Goal: Information Seeking & Learning: Learn about a topic

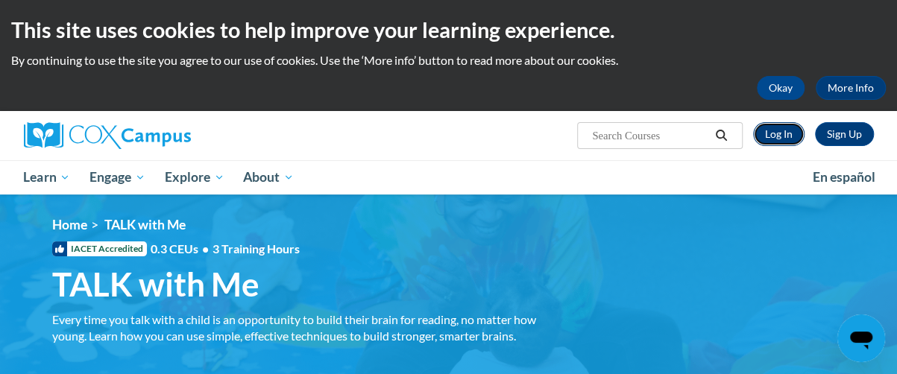
click at [777, 133] on link "Log In" at bounding box center [778, 134] width 51 height 24
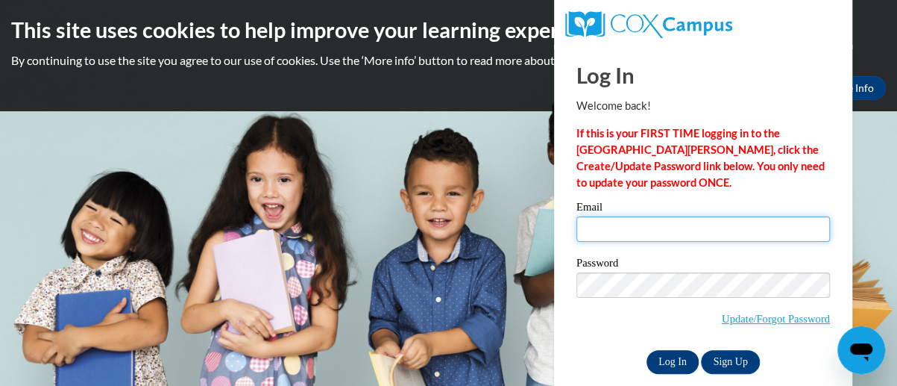
type input "lashawnta.lovett@christina.k12.de.us"
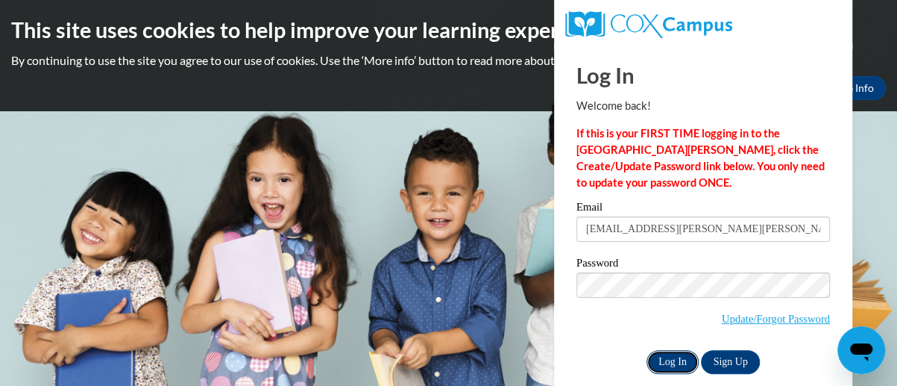
click at [670, 361] on input "Log In" at bounding box center [673, 362] width 52 height 24
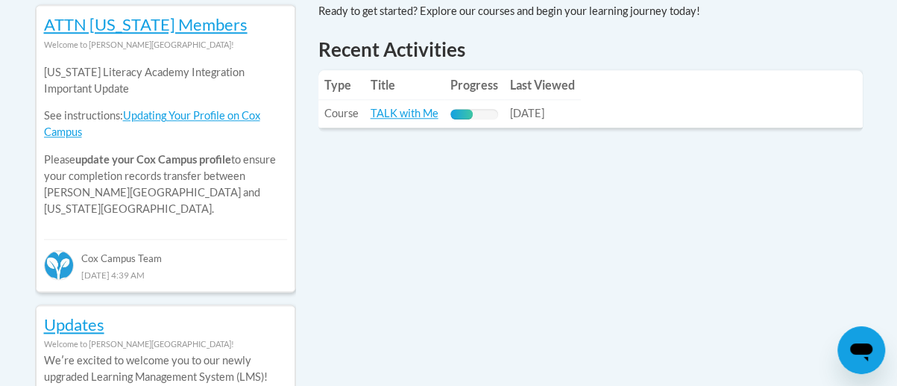
scroll to position [698, 0]
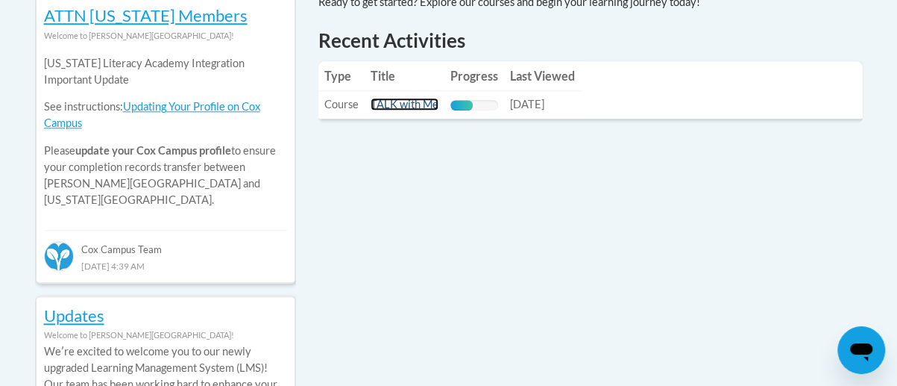
click at [392, 101] on link "TALK with Me" at bounding box center [405, 104] width 68 height 13
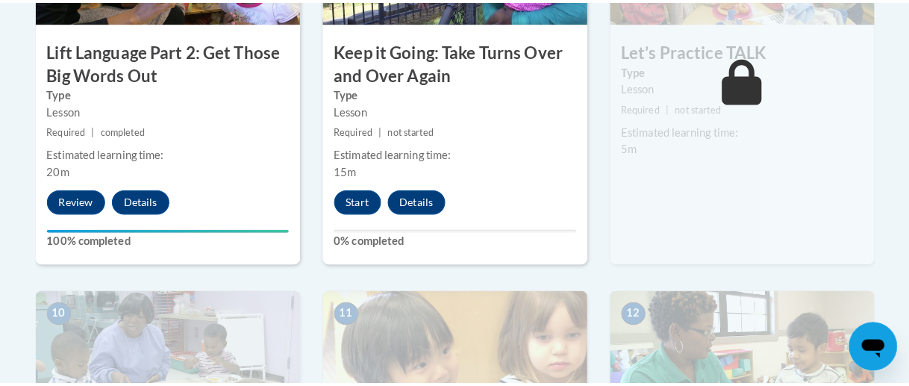
scroll to position [1440, 0]
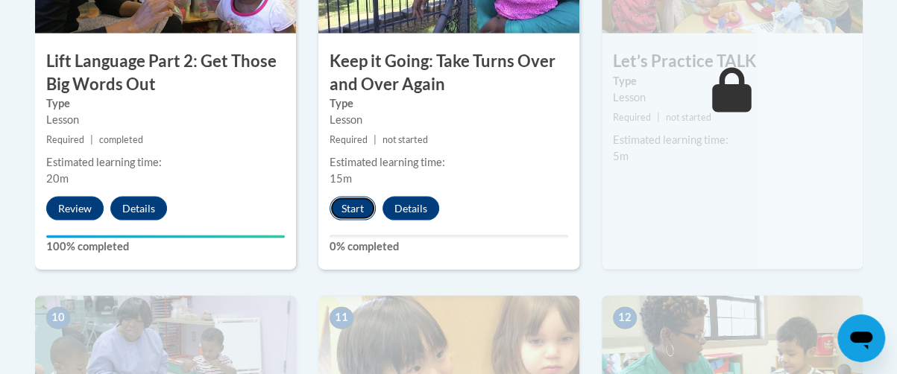
click at [354, 203] on button "Start" at bounding box center [353, 209] width 46 height 24
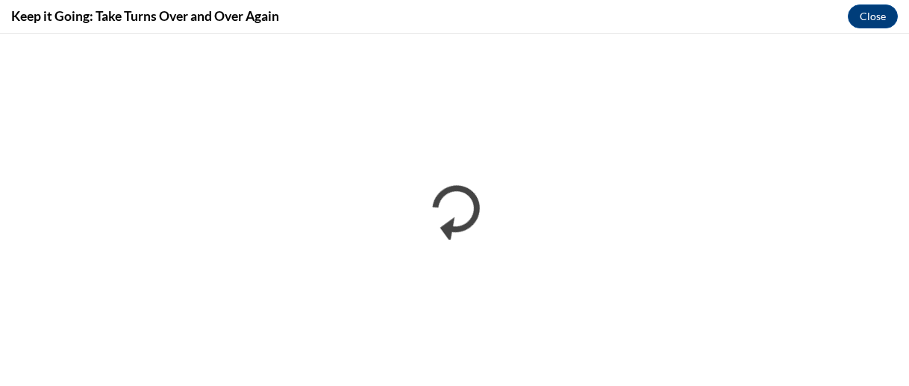
scroll to position [0, 0]
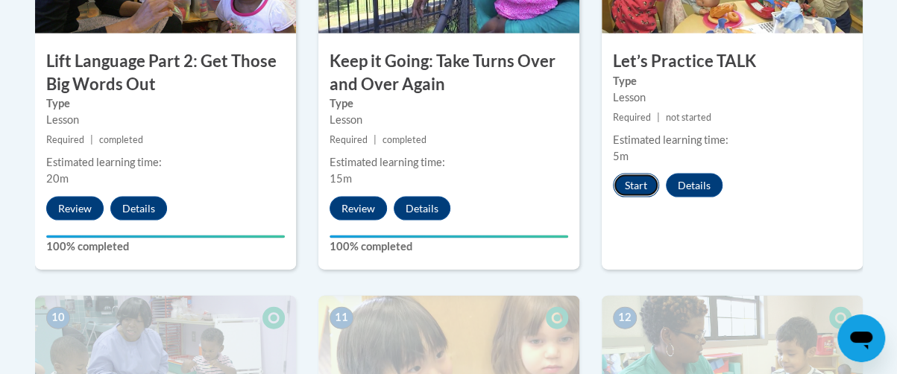
click at [631, 186] on button "Start" at bounding box center [636, 186] width 46 height 24
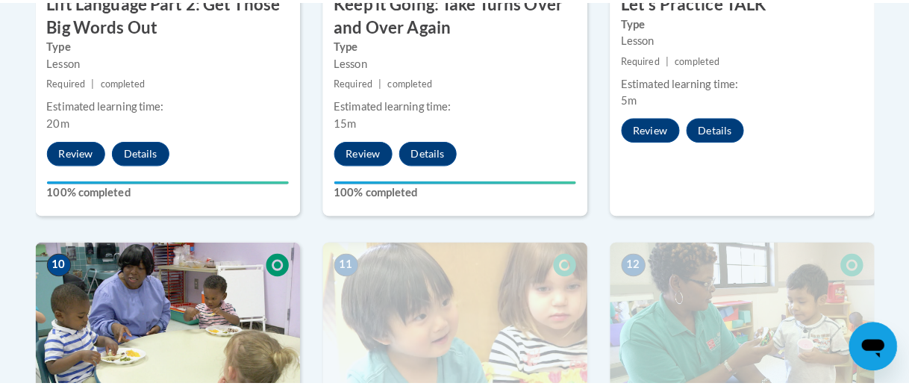
scroll to position [1388, 0]
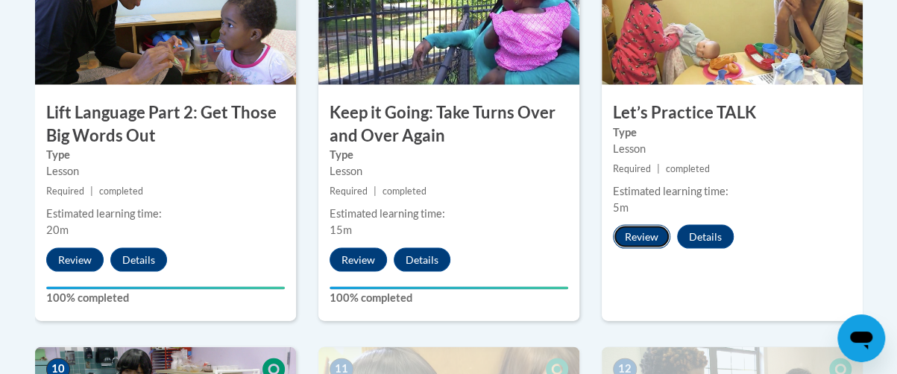
click at [642, 240] on button "Review" at bounding box center [641, 237] width 57 height 24
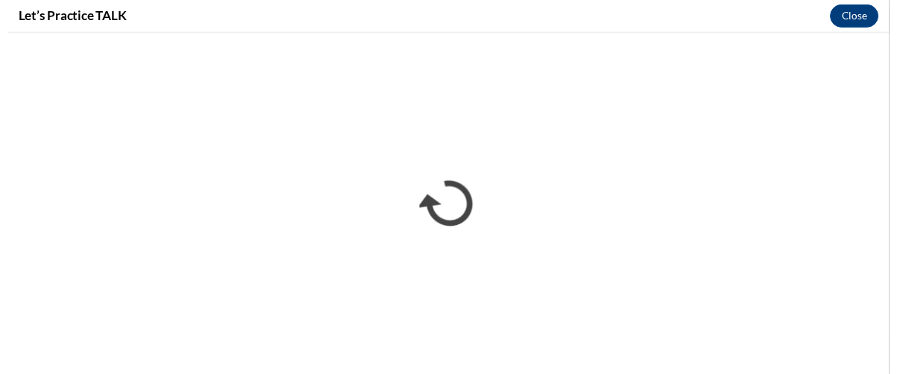
scroll to position [0, 0]
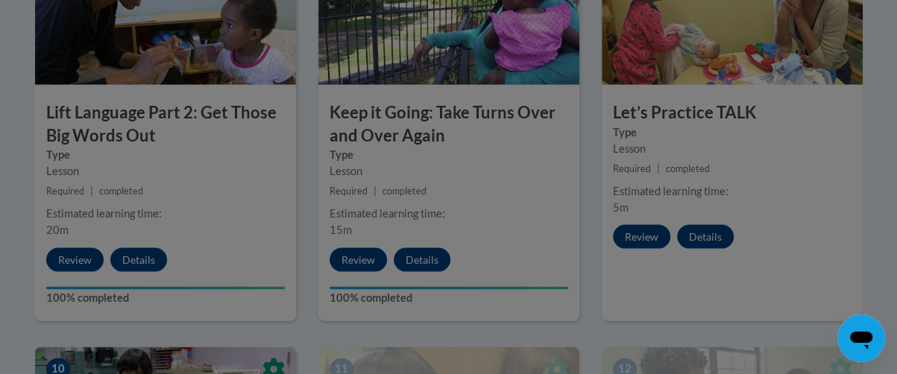
drag, startPoint x: 896, startPoint y: 186, endPoint x: 892, endPoint y: 211, distance: 25.6
click at [892, 211] on div at bounding box center [448, 187] width 897 height 374
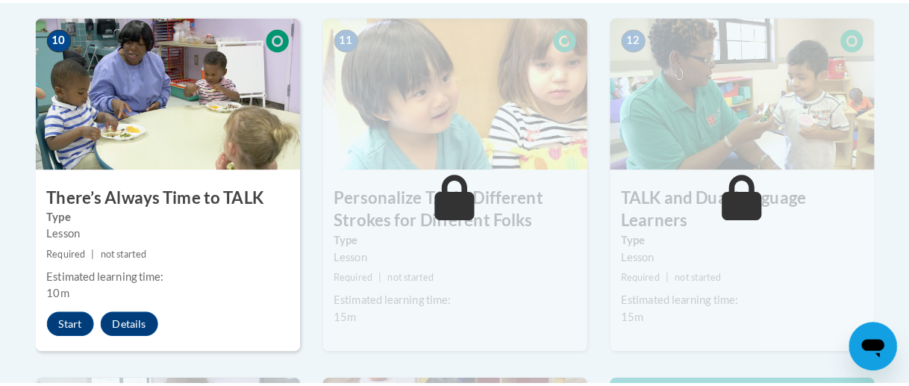
scroll to position [1734, 0]
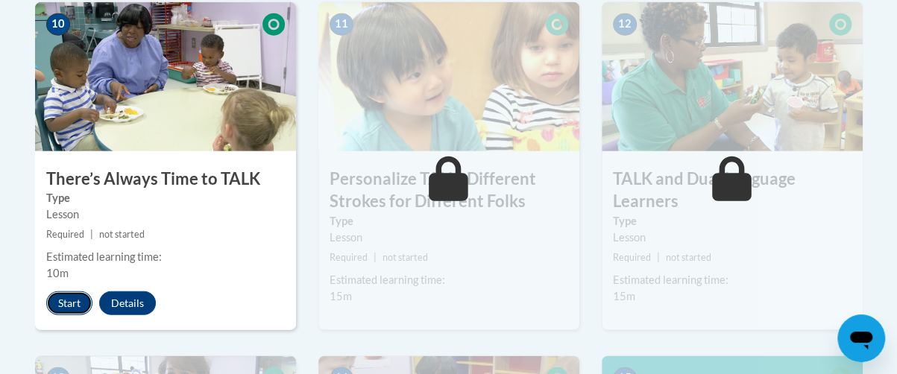
click at [57, 310] on button "Start" at bounding box center [69, 304] width 46 height 24
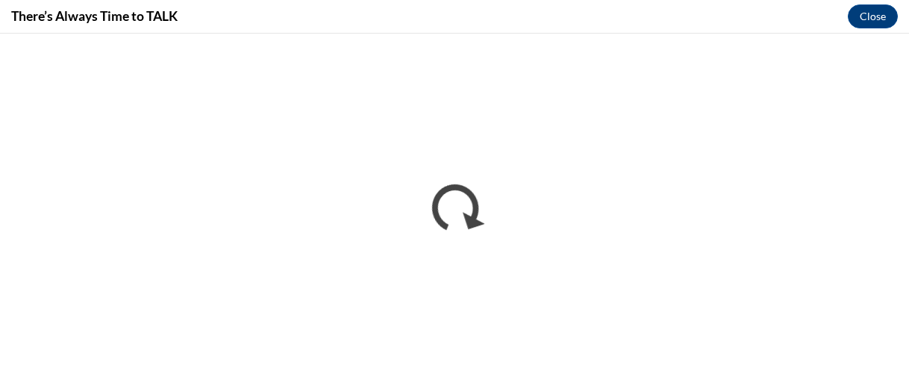
scroll to position [0, 0]
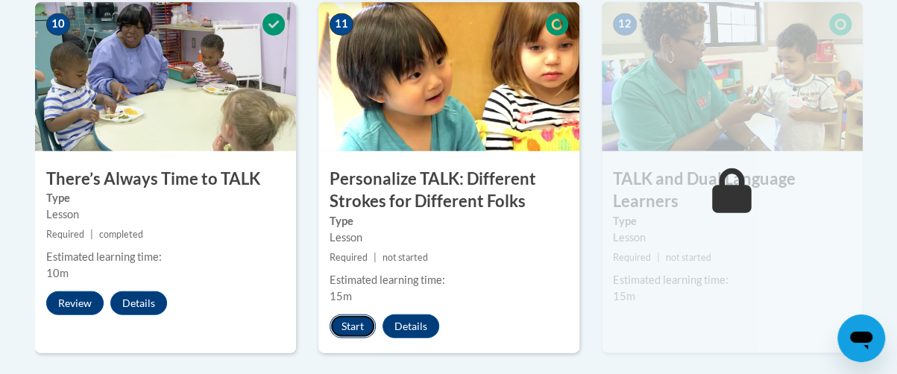
click at [348, 324] on button "Start" at bounding box center [353, 327] width 46 height 24
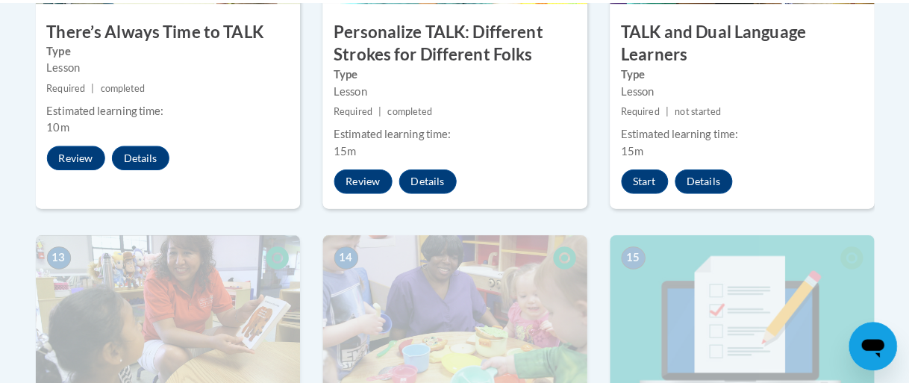
scroll to position [1848, 0]
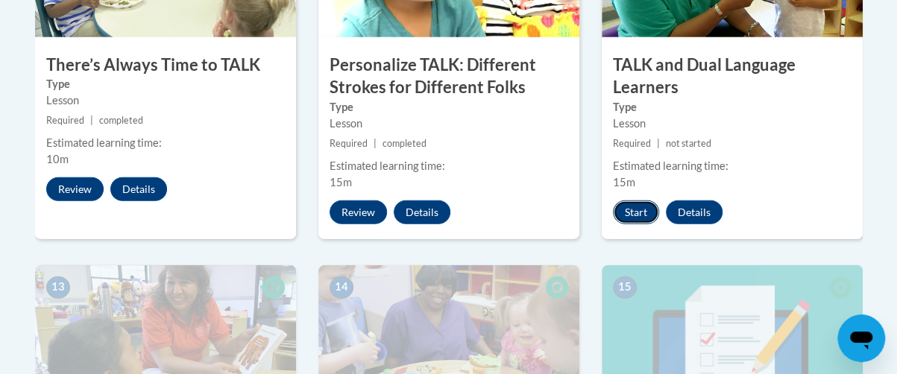
click at [642, 213] on button "Start" at bounding box center [636, 213] width 46 height 24
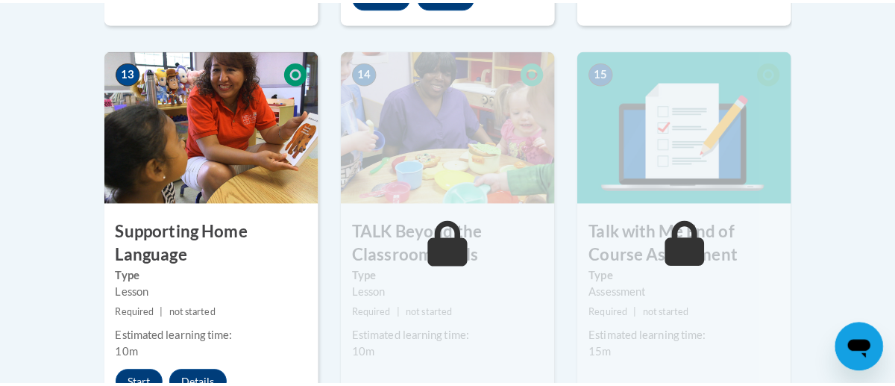
scroll to position [2145, 0]
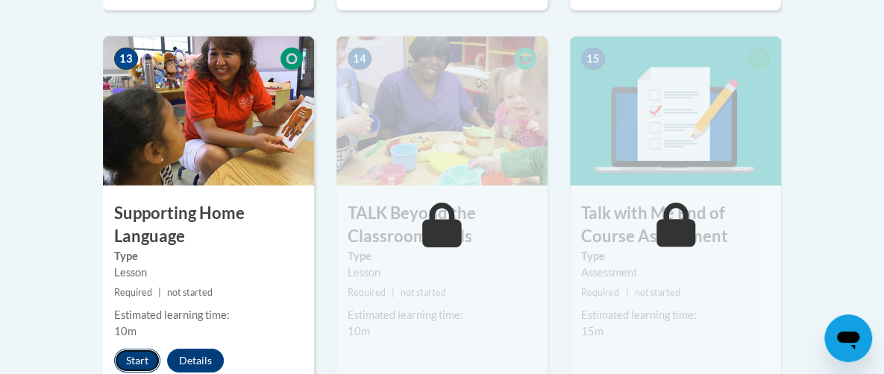
click at [114, 349] on button "Start" at bounding box center [137, 361] width 46 height 24
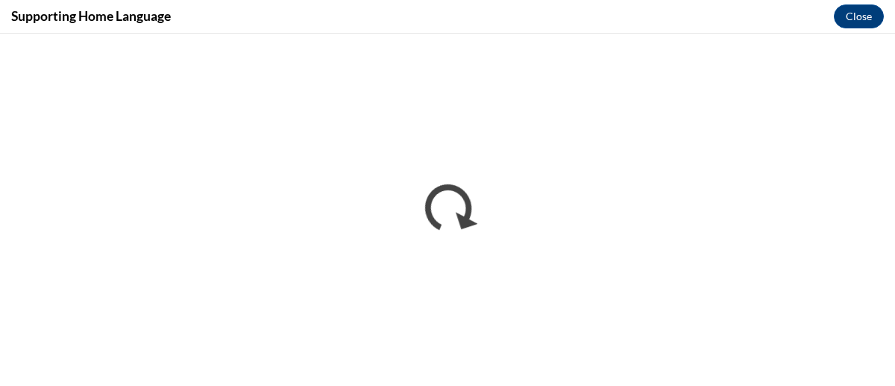
scroll to position [0, 0]
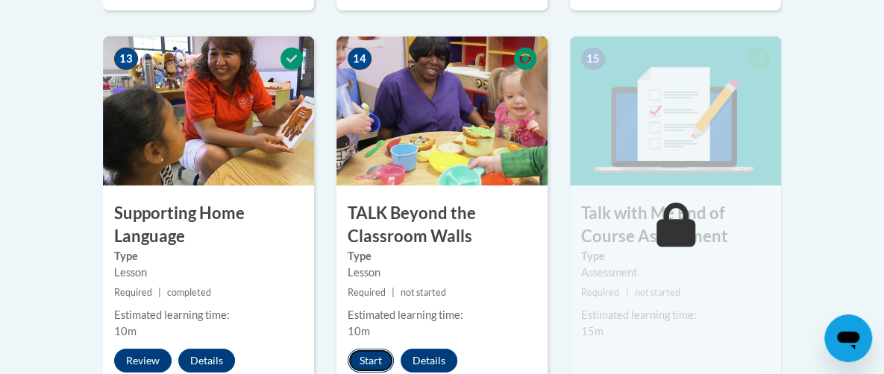
click at [348, 349] on button "Start" at bounding box center [371, 361] width 46 height 24
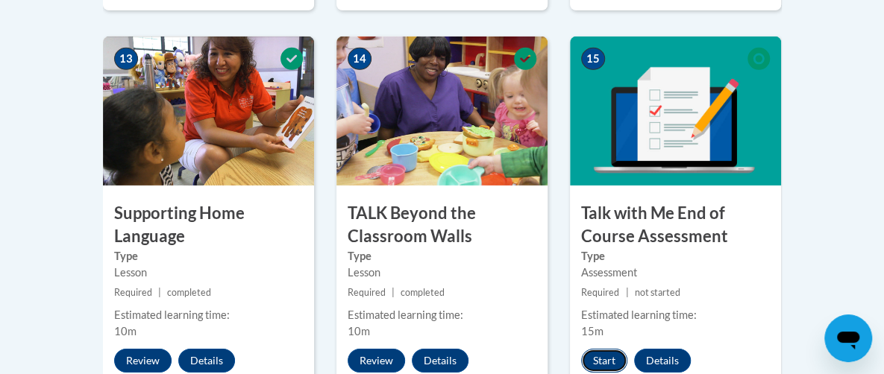
click at [622, 349] on button "Start" at bounding box center [604, 361] width 46 height 24
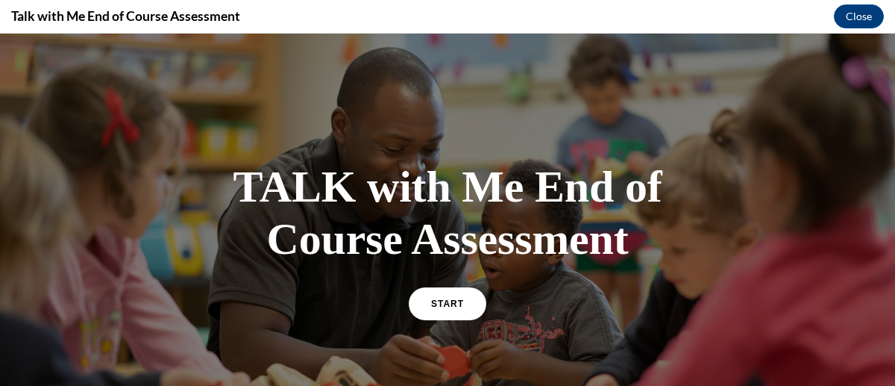
click at [441, 322] on div "START" at bounding box center [448, 310] width 78 height 46
click at [445, 301] on span "START" at bounding box center [447, 303] width 34 height 11
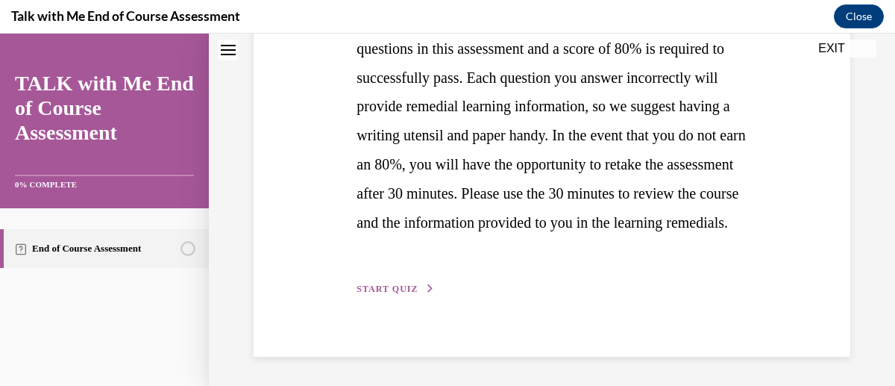
scroll to position [387, 0]
click at [401, 290] on span "START QUIZ" at bounding box center [387, 288] width 61 height 10
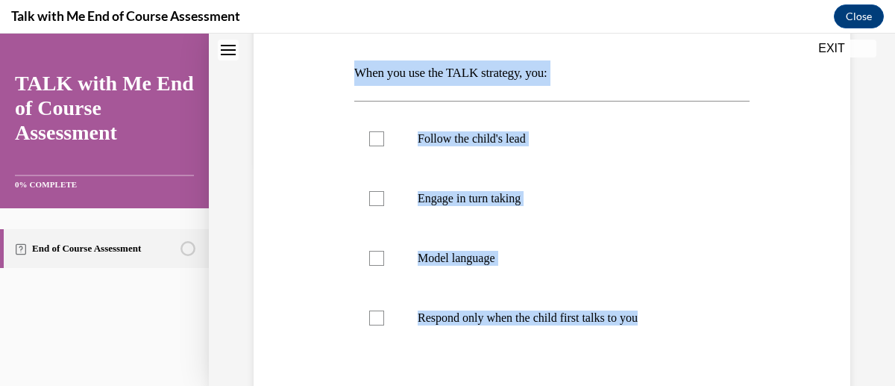
scroll to position [220, 0]
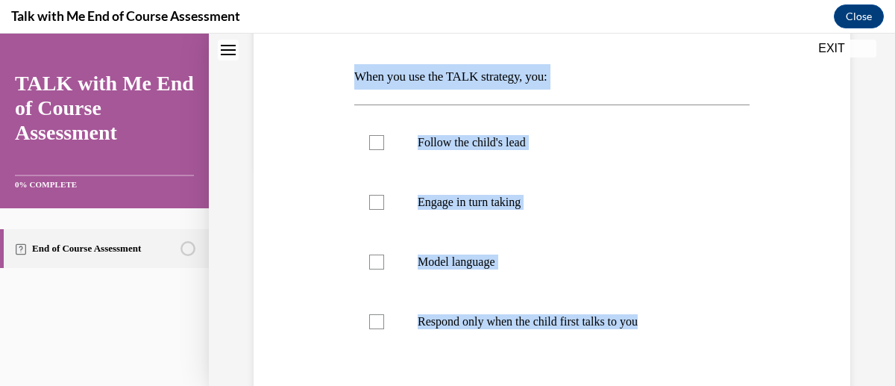
drag, startPoint x: 698, startPoint y: 310, endPoint x: 346, endPoint y: 82, distance: 419.2
click at [346, 82] on div "Question 01/10 When you use the TALK strategy, you: Follow the child's lead Eng…" at bounding box center [552, 240] width 604 height 594
copy div "When you use the TALK strategy, you: Follow the child's lead Engage in turn tak…"
click at [376, 146] on div at bounding box center [376, 142] width 15 height 15
click at [376, 146] on input "Follow the child's lead" at bounding box center [376, 142] width 15 height 15
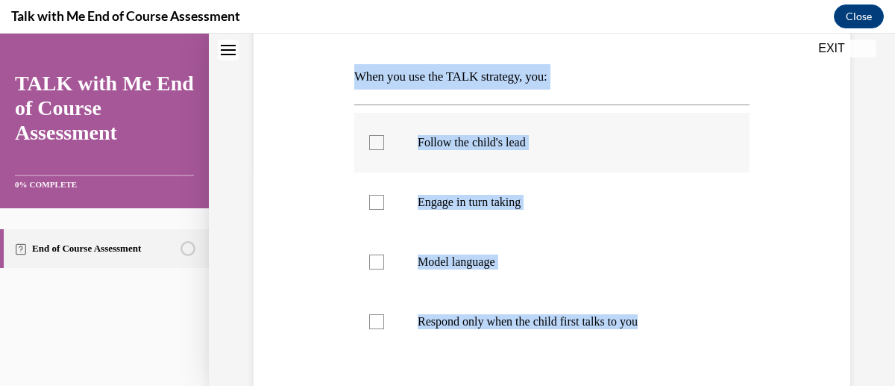
checkbox input "true"
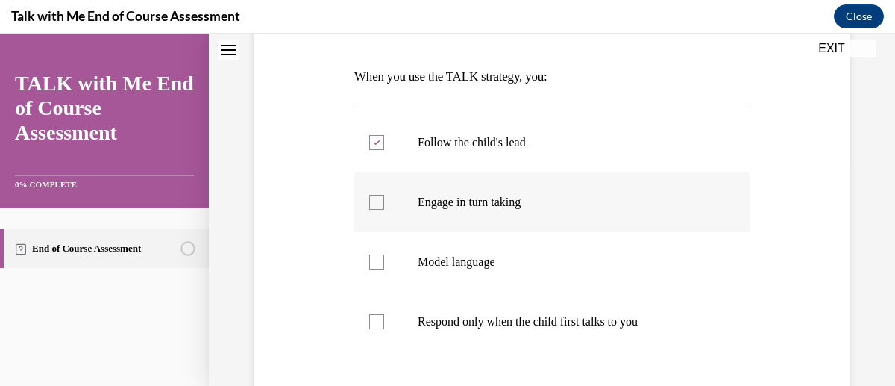
click at [377, 201] on div at bounding box center [376, 202] width 15 height 15
click at [377, 201] on input "Engage in turn taking" at bounding box center [376, 202] width 15 height 15
checkbox input "true"
click at [380, 266] on div at bounding box center [376, 261] width 15 height 15
click at [380, 266] on input "Model language" at bounding box center [376, 261] width 15 height 15
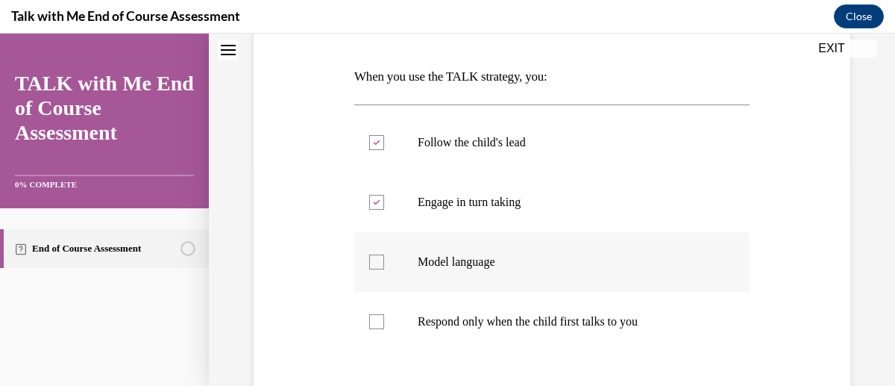
checkbox input "true"
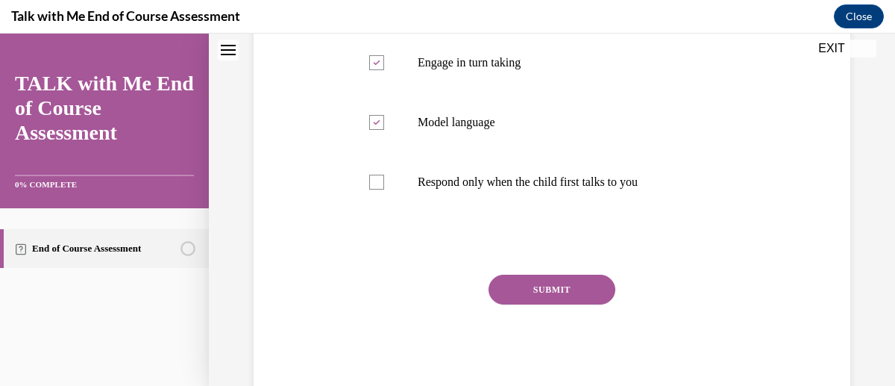
scroll to position [400, 0]
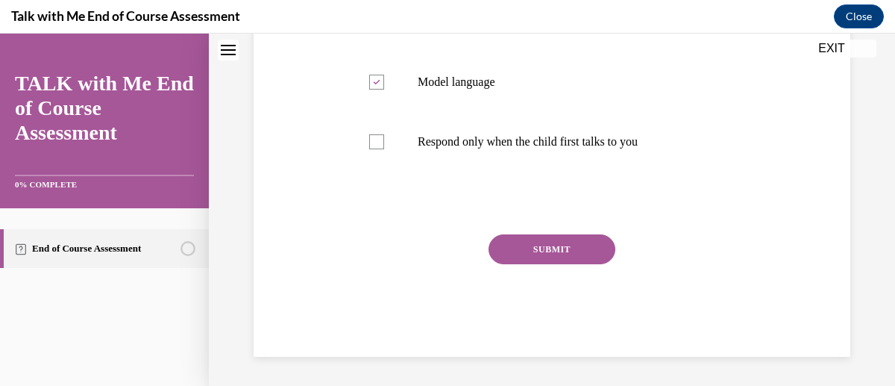
click at [570, 254] on button "SUBMIT" at bounding box center [552, 249] width 127 height 30
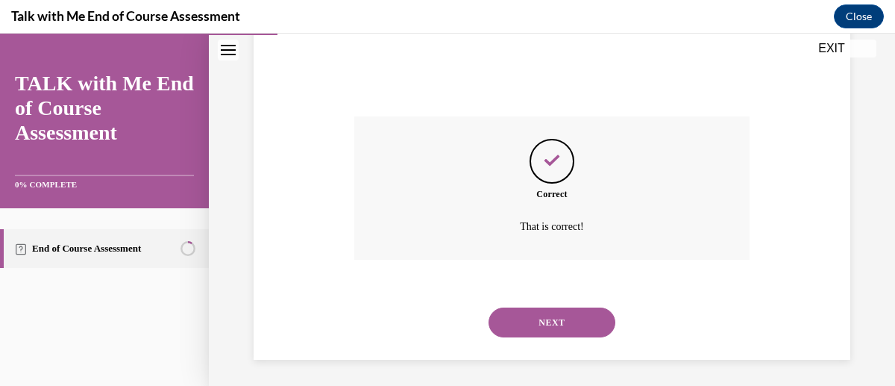
scroll to position [521, 0]
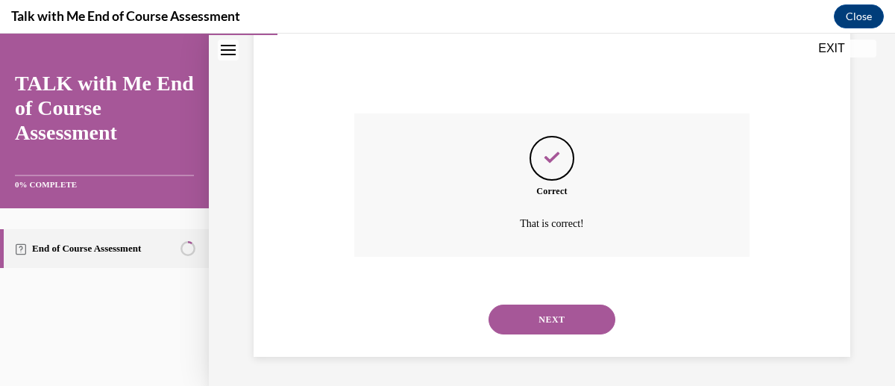
click at [562, 323] on button "NEXT" at bounding box center [552, 319] width 127 height 30
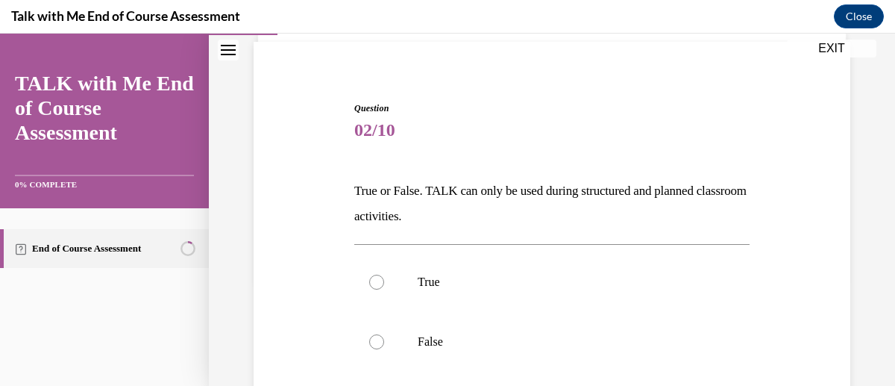
scroll to position [113, 0]
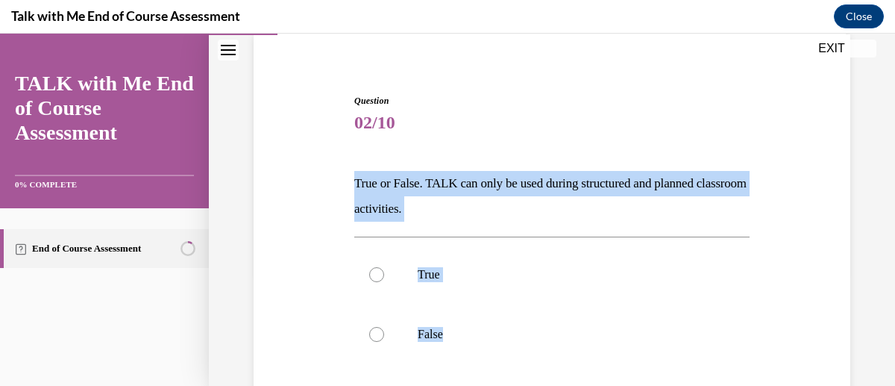
drag, startPoint x: 537, startPoint y: 322, endPoint x: 348, endPoint y: 171, distance: 242.1
click at [348, 171] on div "Question 02/10 True or False. TALK can only be used during structured and plann…" at bounding box center [552, 299] width 604 height 500
copy div "True or False. TALK can only be used during structured and planned classroom ac…"
click at [377, 337] on div at bounding box center [376, 334] width 15 height 15
click at [377, 337] on input "False" at bounding box center [376, 334] width 15 height 15
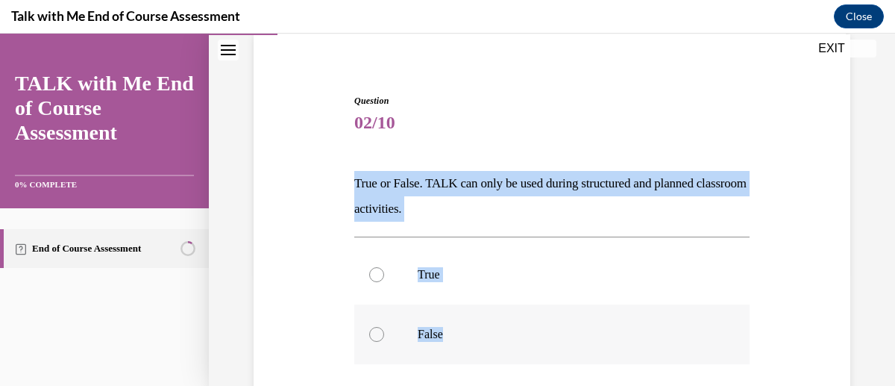
radio input "true"
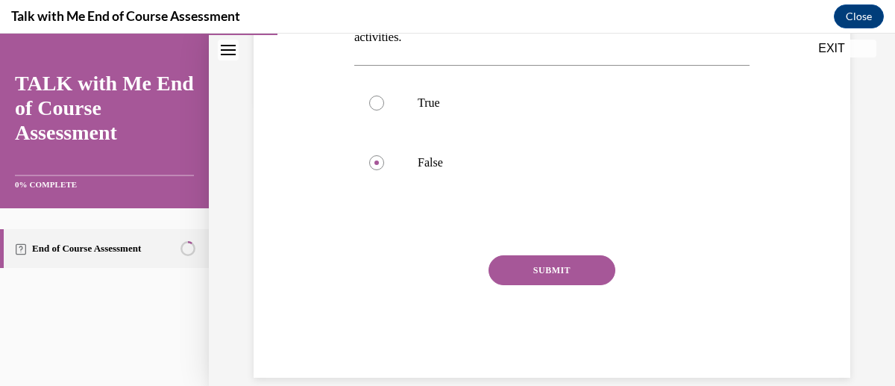
scroll to position [306, 0]
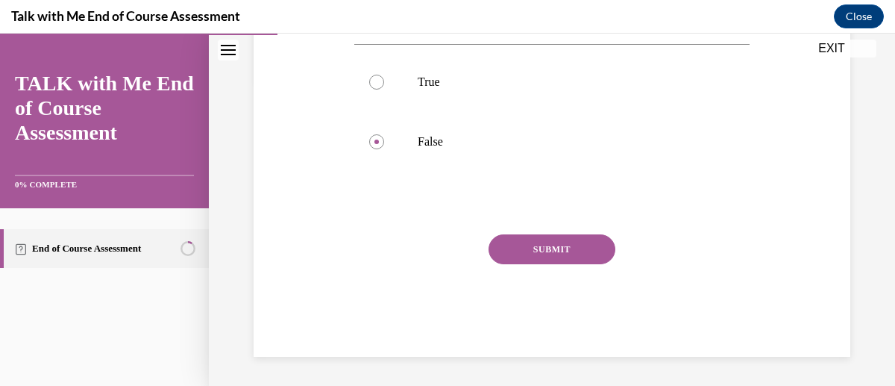
click at [558, 254] on button "SUBMIT" at bounding box center [552, 249] width 127 height 30
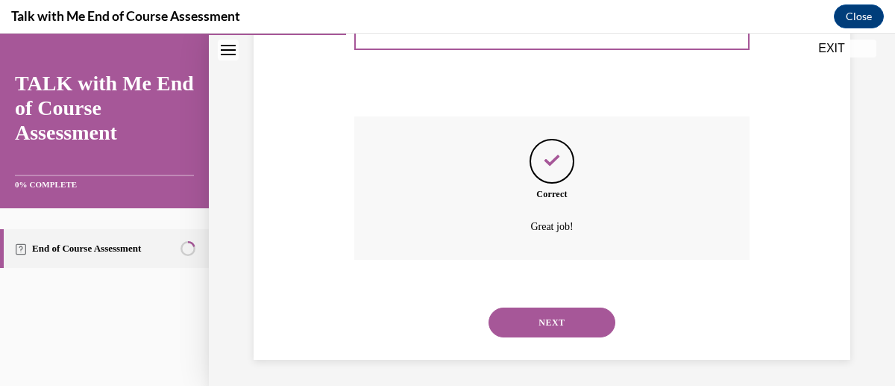
scroll to position [427, 0]
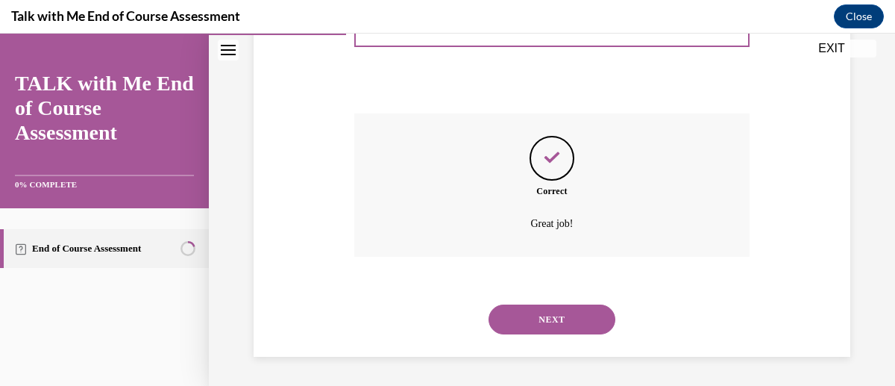
click at [555, 320] on button "NEXT" at bounding box center [552, 319] width 127 height 30
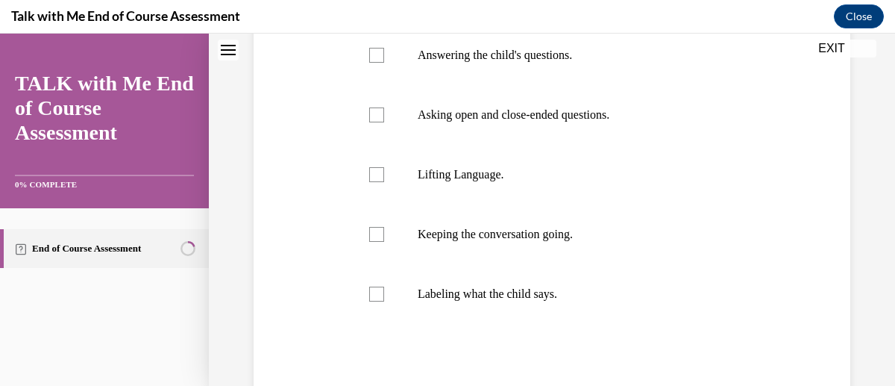
scroll to position [12, 0]
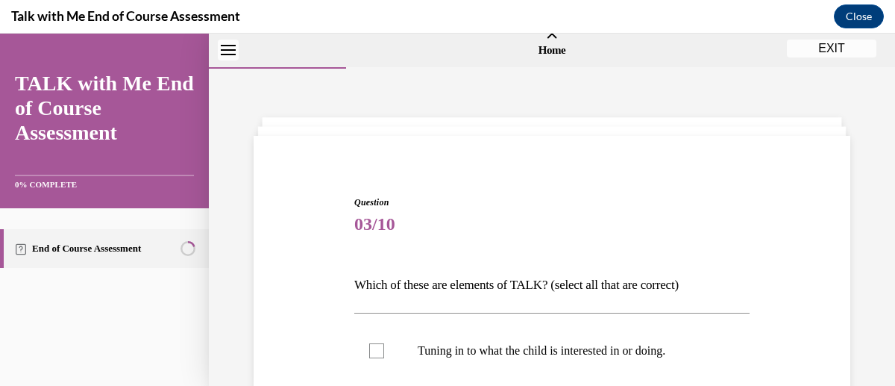
drag, startPoint x: 882, startPoint y: 92, endPoint x: 885, endPoint y: 136, distance: 44.1
click at [885, 136] on div "Home Question 02/10 True or False. TALK can only be used during structured and …" at bounding box center [552, 210] width 686 height 352
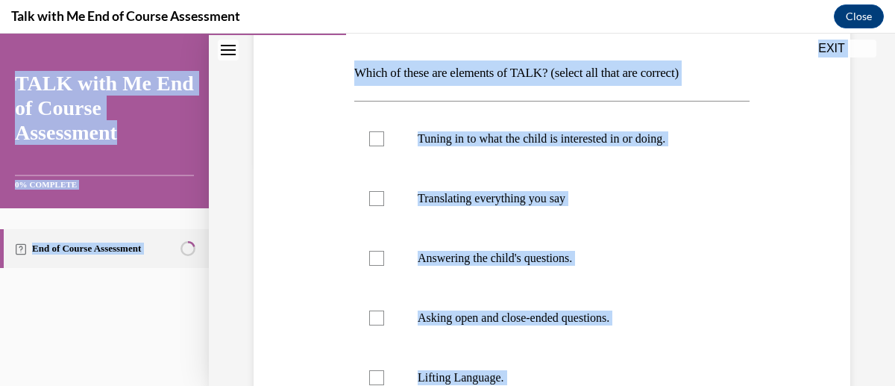
scroll to position [23, 0]
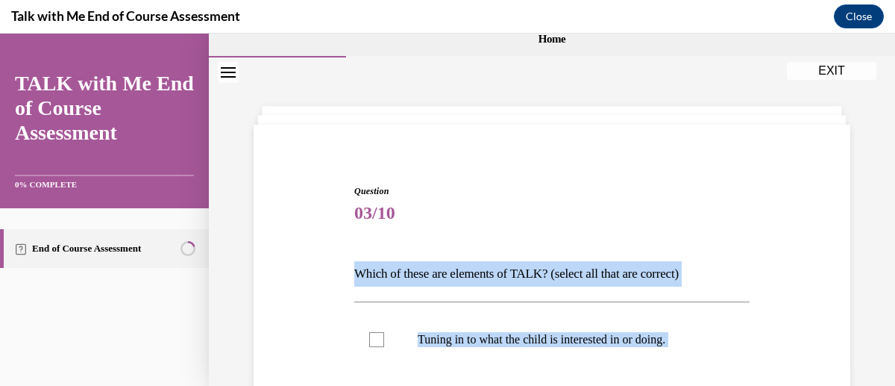
drag, startPoint x: 588, startPoint y: 319, endPoint x: 345, endPoint y: 260, distance: 250.0
copy div "Which of these are elements of TALK? (select all that are correct) Tuning in to…"
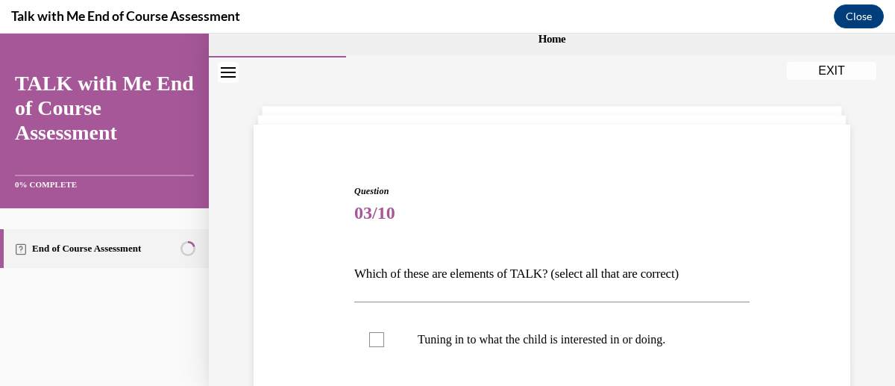
click at [715, 211] on span "03/10" at bounding box center [551, 213] width 395 height 30
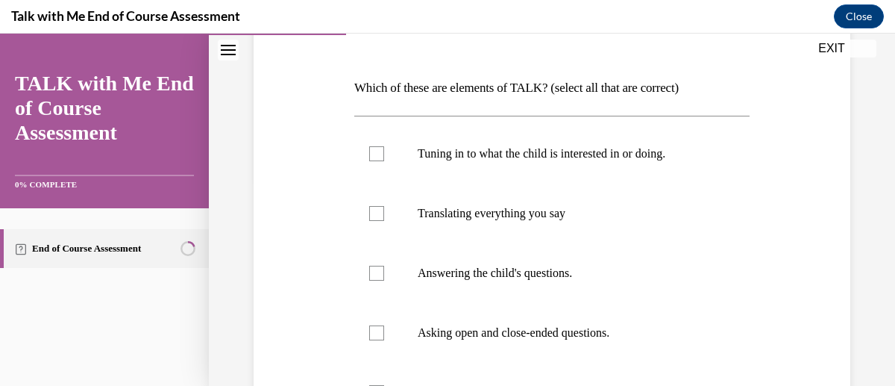
scroll to position [210, 0]
click at [379, 151] on div at bounding box center [376, 152] width 15 height 15
click at [379, 151] on input "Tuning in to what the child is interested in or doing." at bounding box center [376, 152] width 15 height 15
checkbox input "true"
click at [377, 281] on label "Answering the child's questions." at bounding box center [551, 272] width 395 height 60
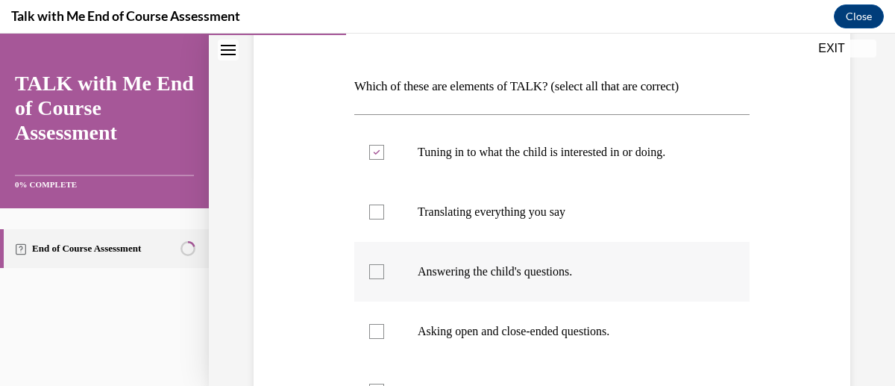
click at [377, 279] on input "Answering the child's questions." at bounding box center [376, 271] width 15 height 15
checkbox input "true"
click at [374, 333] on div at bounding box center [376, 331] width 15 height 15
click at [374, 333] on input "Asking open and close-ended questions." at bounding box center [376, 331] width 15 height 15
checkbox input "true"
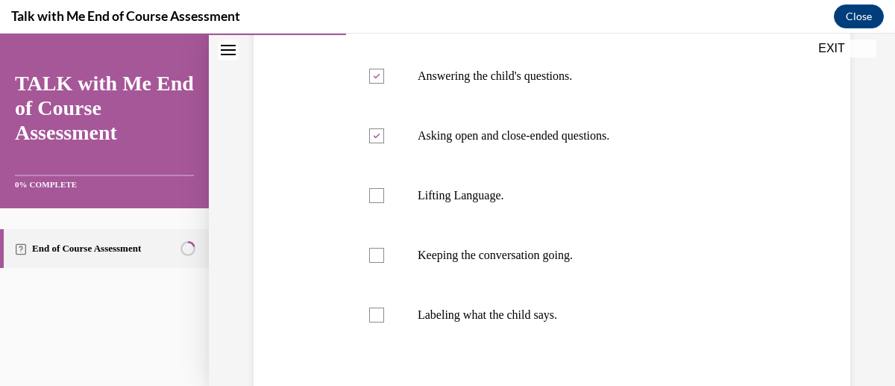
scroll to position [427, 0]
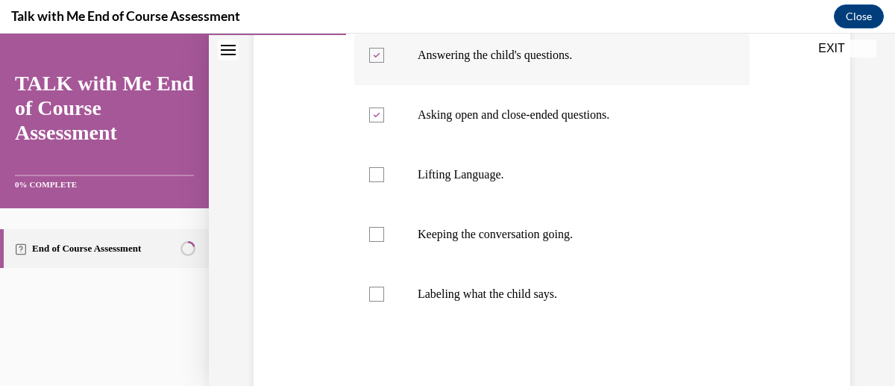
click at [379, 56] on div at bounding box center [376, 55] width 15 height 15
click at [379, 56] on input "Answering the child's questions." at bounding box center [376, 55] width 15 height 15
checkbox input "false"
click at [380, 181] on label "Lifting Language." at bounding box center [551, 175] width 395 height 60
click at [380, 181] on input "Lifting Language." at bounding box center [376, 174] width 15 height 15
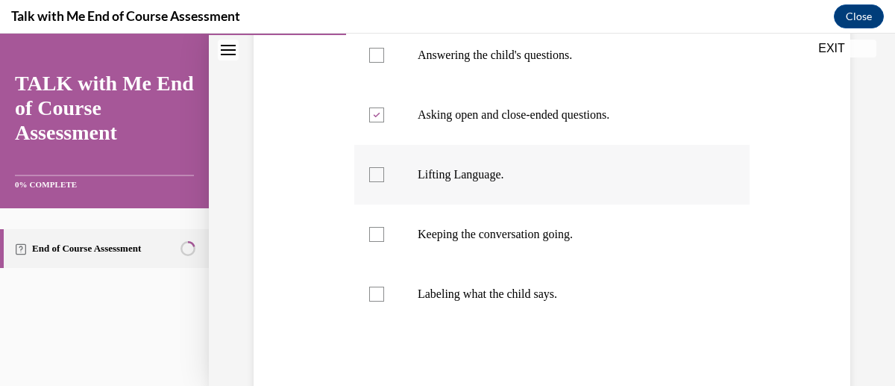
checkbox input "true"
drag, startPoint x: 379, startPoint y: 245, endPoint x: 376, endPoint y: 302, distance: 57.5
click at [376, 302] on ul "Tuning in to what the child is interested in or doing. Translating everything y…" at bounding box center [551, 115] width 395 height 418
click at [376, 302] on label "Labeling what the child says." at bounding box center [551, 294] width 395 height 60
click at [376, 301] on input "Labeling what the child says." at bounding box center [376, 293] width 15 height 15
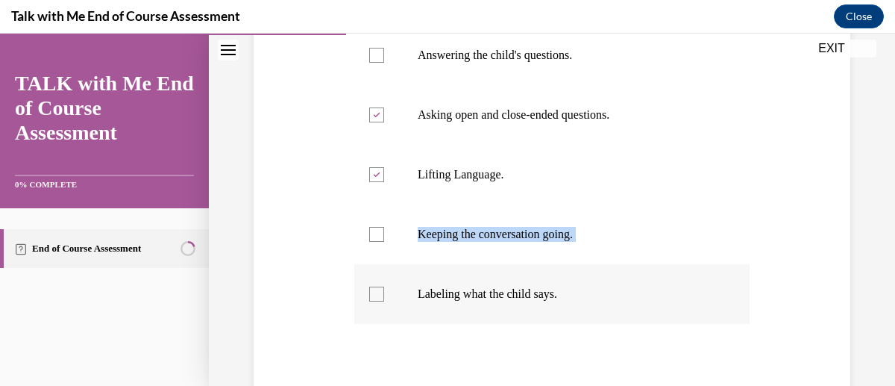
checkbox input "true"
click at [371, 229] on div at bounding box center [376, 234] width 15 height 15
click at [371, 229] on input "Keeping the conversation going." at bounding box center [376, 234] width 15 height 15
checkbox input "true"
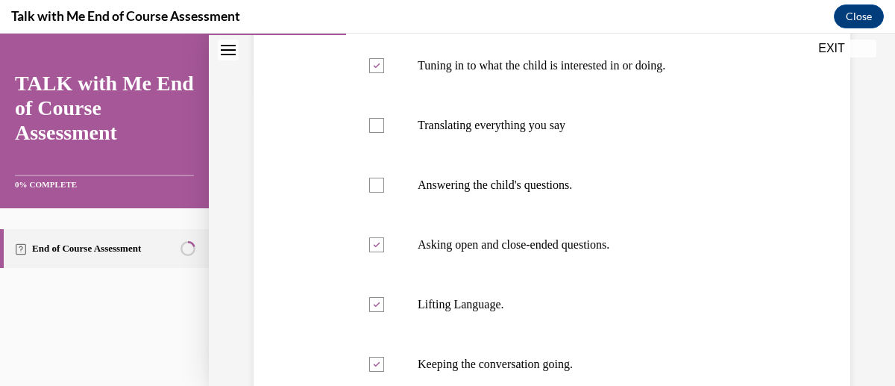
scroll to position [579, 0]
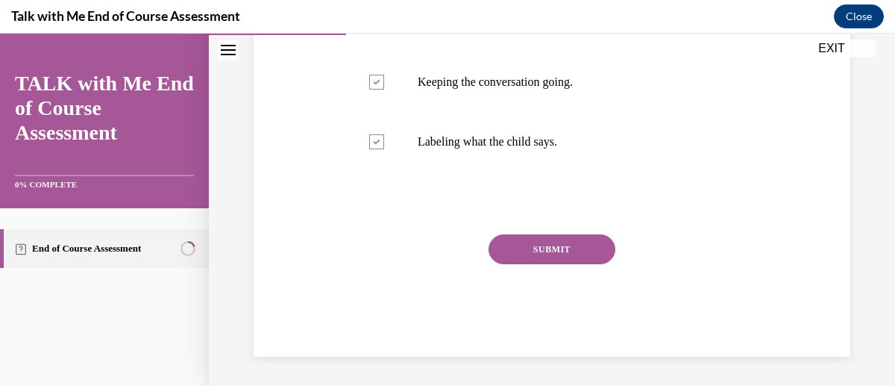
click at [561, 251] on button "SUBMIT" at bounding box center [552, 249] width 127 height 30
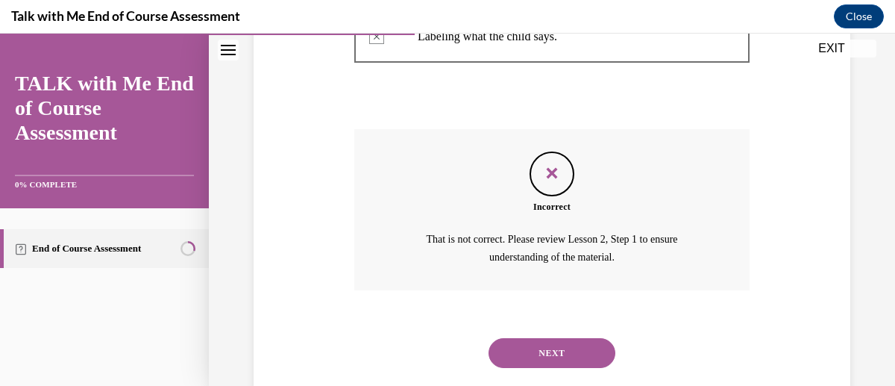
scroll to position [717, 0]
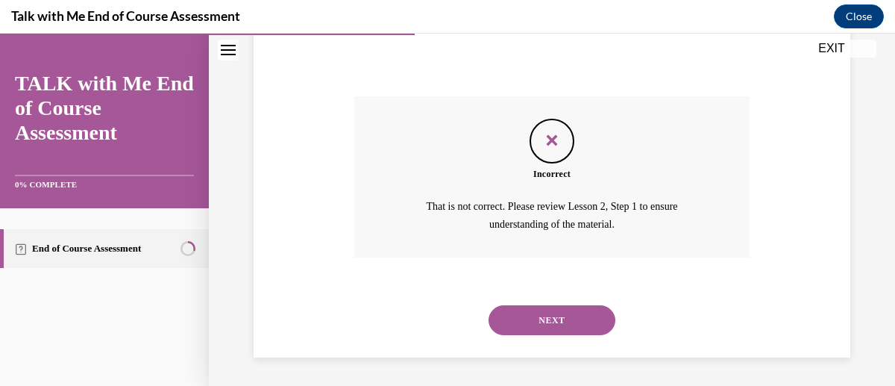
click at [559, 316] on button "NEXT" at bounding box center [552, 320] width 127 height 30
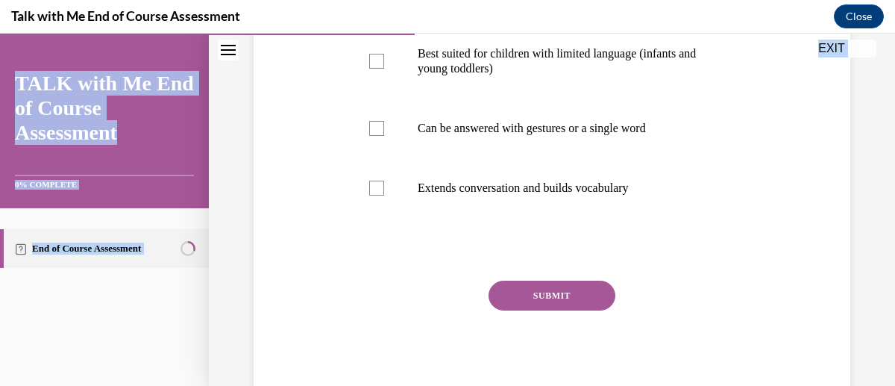
scroll to position [415, 0]
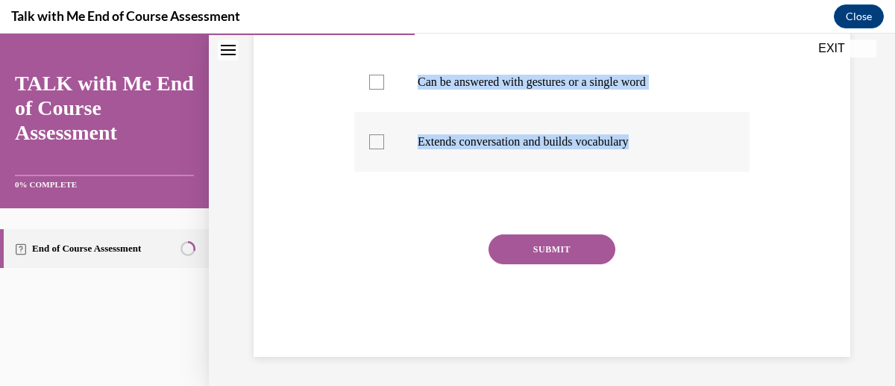
drag, startPoint x: 351, startPoint y: 84, endPoint x: 658, endPoint y: 160, distance: 315.9
click at [658, 160] on div "Question 04/10 Select the statements that relate to Open Ended Questions: Allow…" at bounding box center [552, 63] width 403 height 586
copy div "Select the statements that relate to Open Ended Questions: Allows child to thin…"
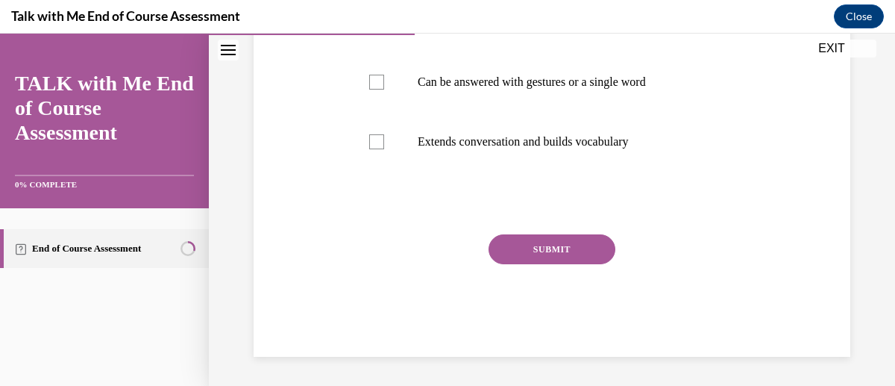
click at [674, 181] on div "Question 04/10 Select the statements that relate to Open Ended Questions: Allow…" at bounding box center [551, 75] width 395 height 564
click at [377, 142] on div at bounding box center [376, 141] width 15 height 15
click at [377, 142] on input "Extends conversation and builds vocabulary" at bounding box center [376, 141] width 15 height 15
checkbox input "true"
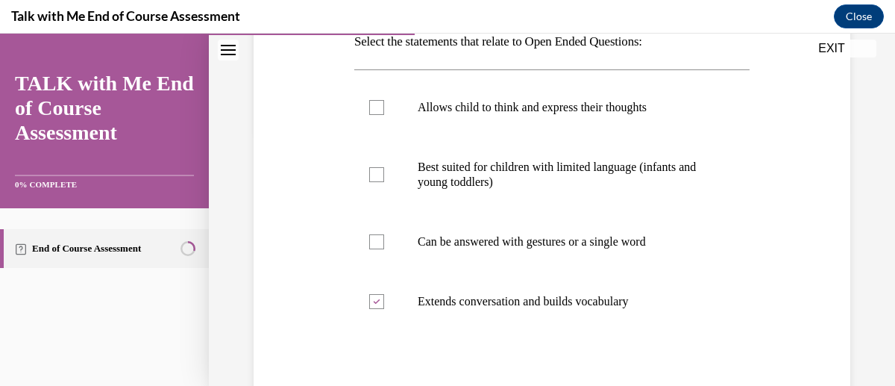
scroll to position [251, 0]
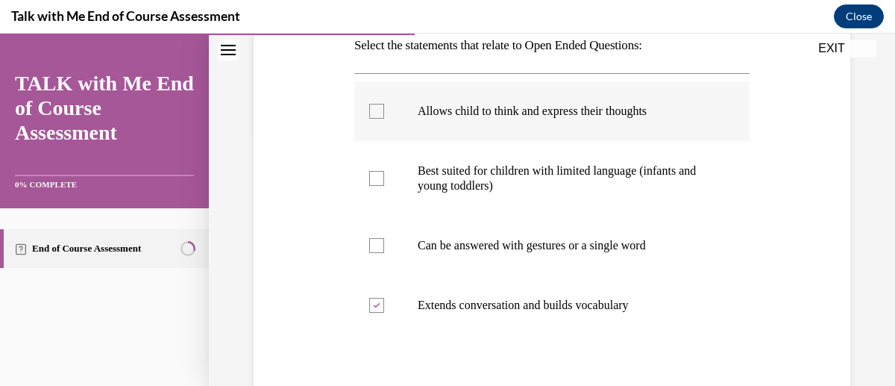
click at [369, 107] on div at bounding box center [376, 111] width 15 height 15
click at [369, 107] on input "Allows child to think and express their thoughts" at bounding box center [376, 111] width 15 height 15
checkbox input "true"
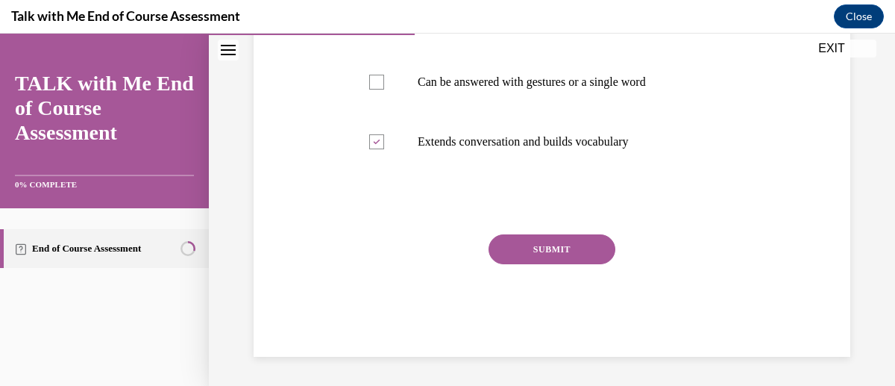
click at [556, 242] on button "SUBMIT" at bounding box center [552, 249] width 127 height 30
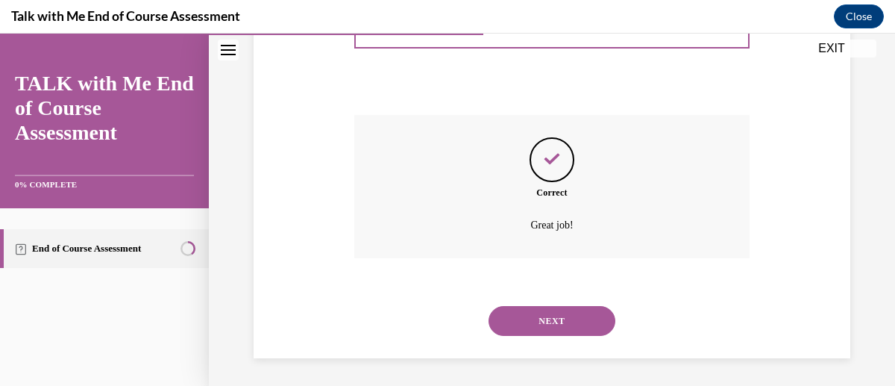
scroll to position [536, 0]
click at [545, 311] on button "NEXT" at bounding box center [552, 319] width 127 height 30
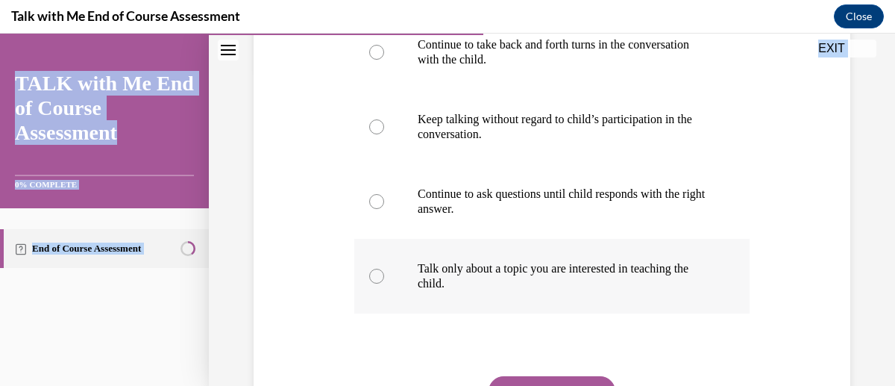
scroll to position [376, 0]
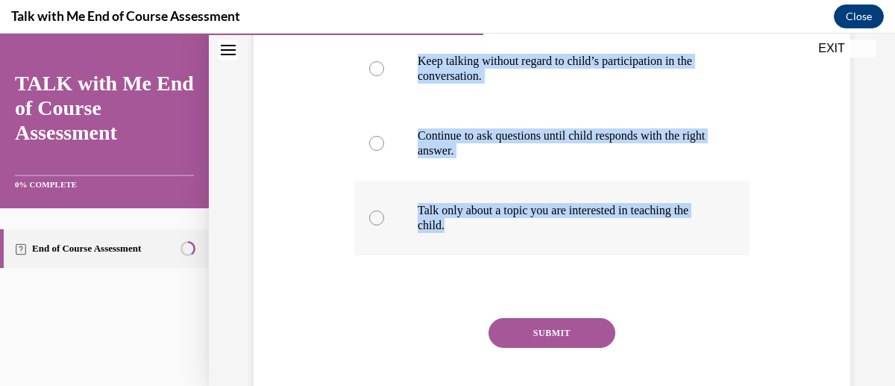
drag, startPoint x: 345, startPoint y: 181, endPoint x: 710, endPoint y: 225, distance: 368.2
click at [710, 225] on div "Question 05/10 The K in TALK stands for Keep it Going. This element refers to: …" at bounding box center [552, 113] width 604 height 653
copy div "The K in TALK stands for Keep it Going. This element refers to: Continue to tak…"
click at [595, 222] on p "Talk only about a topic you are interested in teaching the child." at bounding box center [565, 218] width 295 height 30
click at [384, 222] on input "Talk only about a topic you are interested in teaching the child." at bounding box center [376, 217] width 15 height 15
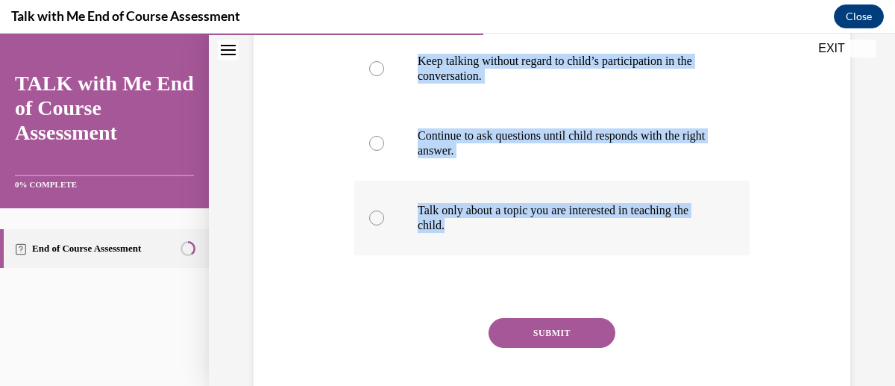
radio input "true"
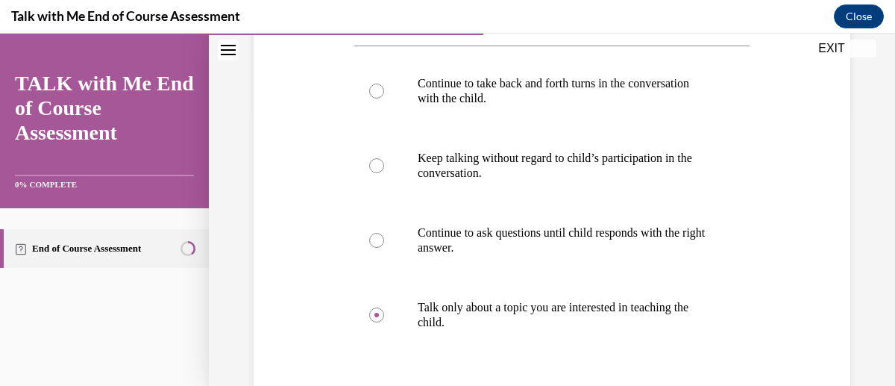
scroll to position [258, 0]
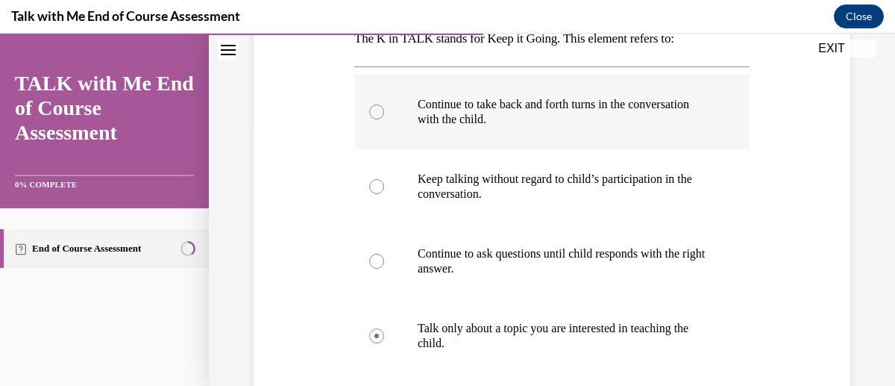
click at [394, 115] on label "Continue to take back and forth turns in the conversation with the child." at bounding box center [551, 112] width 395 height 75
click at [384, 115] on input "Continue to take back and forth turns in the conversation with the child." at bounding box center [376, 111] width 15 height 15
radio input "true"
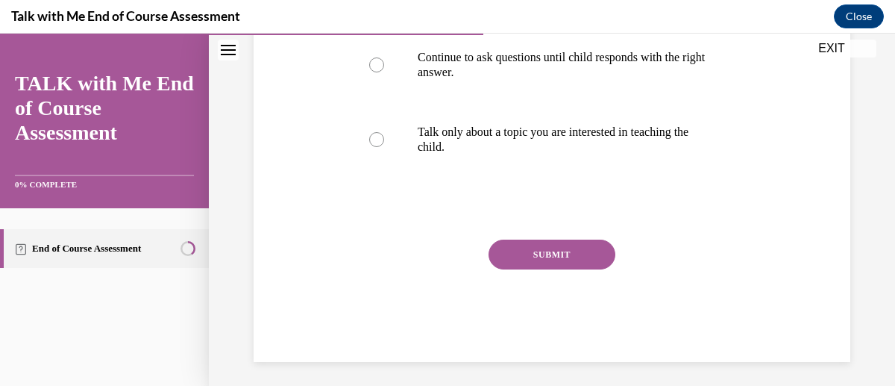
scroll to position [460, 0]
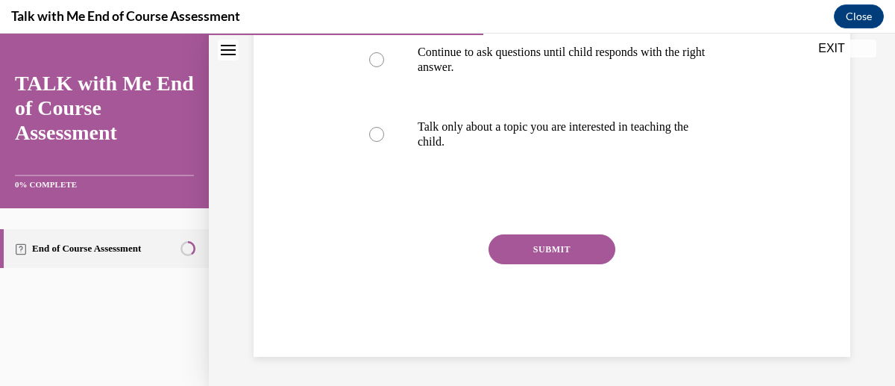
click at [547, 257] on button "SUBMIT" at bounding box center [552, 249] width 127 height 30
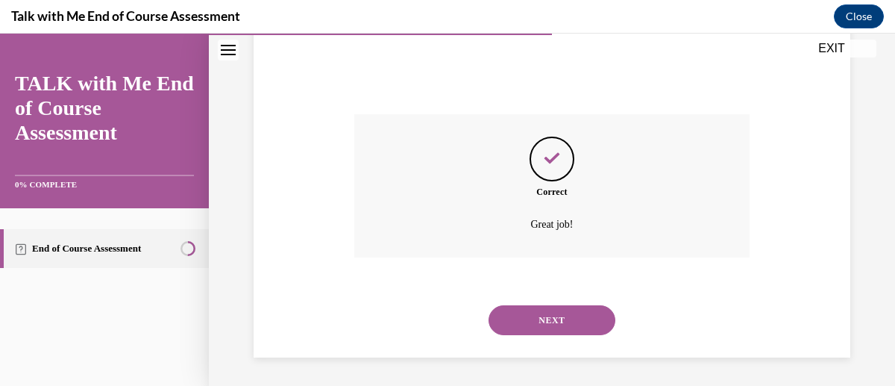
scroll to position [580, 0]
click at [551, 328] on button "NEXT" at bounding box center [552, 319] width 127 height 30
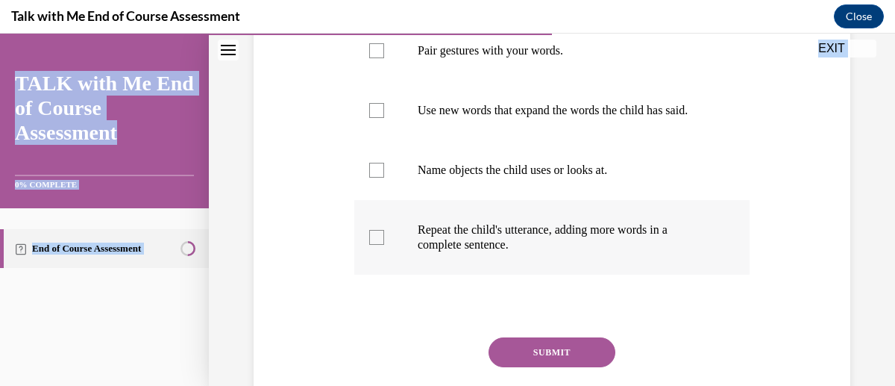
scroll to position [459, 0]
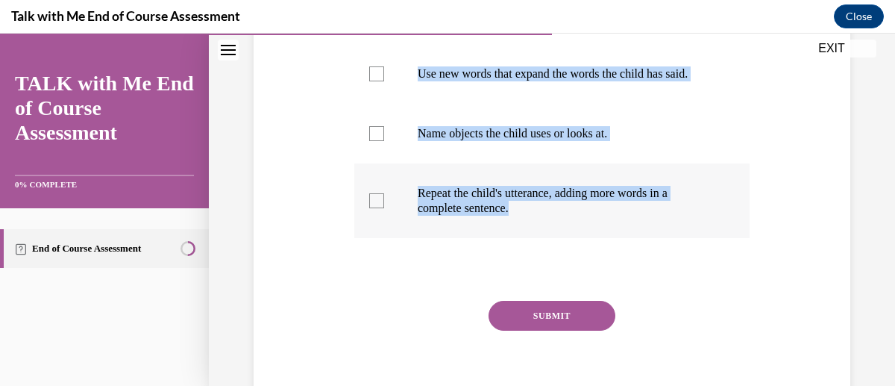
drag, startPoint x: 353, startPoint y: 137, endPoint x: 664, endPoint y: 223, distance: 322.7
click at [664, 223] on div "Question 06/10 The following examples can be categorized as either narration or…" at bounding box center [551, 86] width 395 height 674
copy div "The following examples can be categorized as either narration or expansion, bot…"
click at [577, 238] on label "Repeat the child's utterance, adding more words in a complete sentence." at bounding box center [551, 200] width 395 height 75
click at [384, 208] on input "Repeat the child's utterance, adding more words in a complete sentence." at bounding box center [376, 200] width 15 height 15
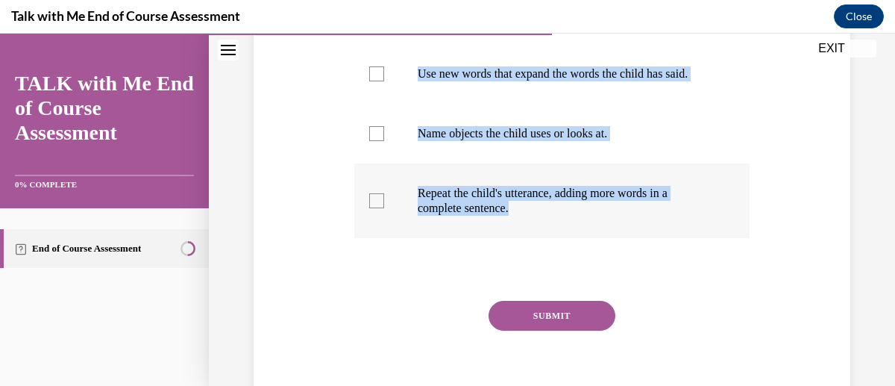
checkbox input "true"
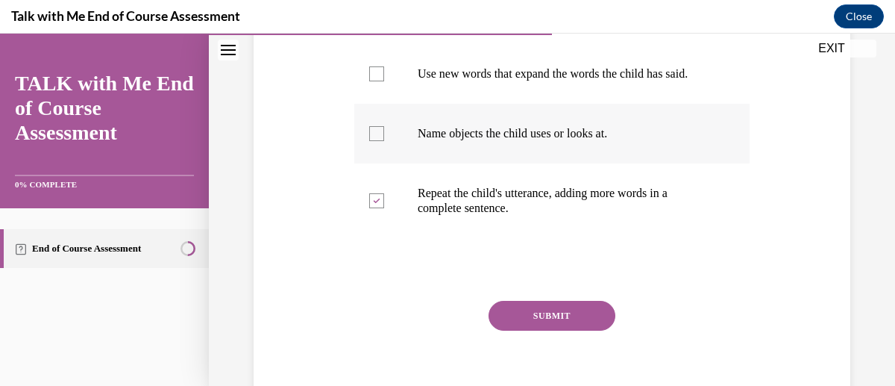
click at [376, 141] on div at bounding box center [376, 133] width 15 height 15
click at [376, 141] on input "Name objects the child uses or looks at." at bounding box center [376, 133] width 15 height 15
checkbox input "true"
click at [369, 208] on div at bounding box center [376, 200] width 15 height 15
click at [369, 208] on input "Repeat the child's utterance, adding more words in a complete sentence." at bounding box center [376, 200] width 15 height 15
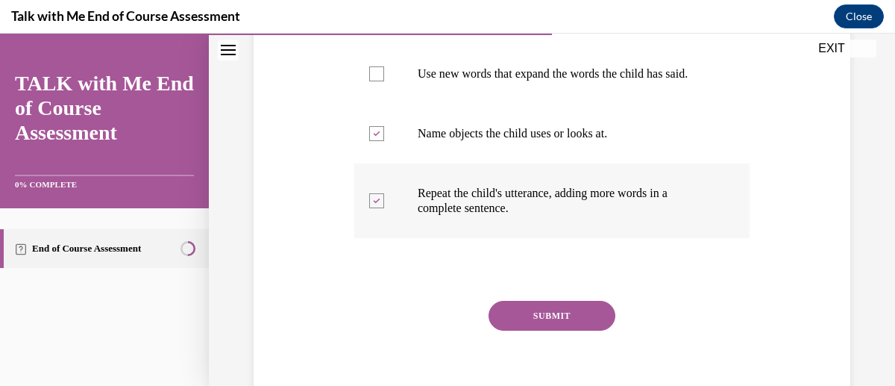
checkbox input "false"
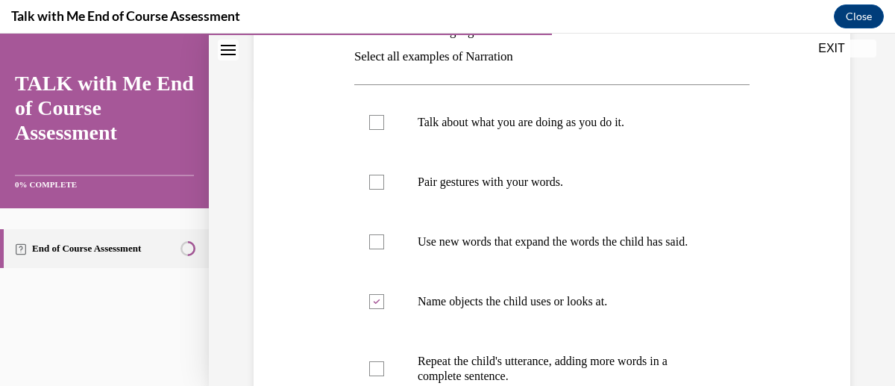
scroll to position [278, 0]
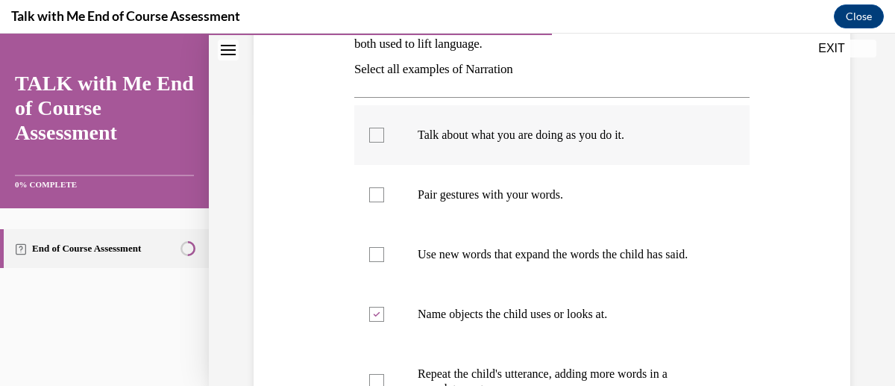
click at [374, 132] on div at bounding box center [376, 135] width 15 height 15
click at [374, 132] on input "Talk about what you are doing as you do it." at bounding box center [376, 135] width 15 height 15
checkbox input "true"
click at [382, 197] on label "Pair gestures with your words." at bounding box center [551, 195] width 395 height 60
click at [382, 197] on input "Pair gestures with your words." at bounding box center [376, 194] width 15 height 15
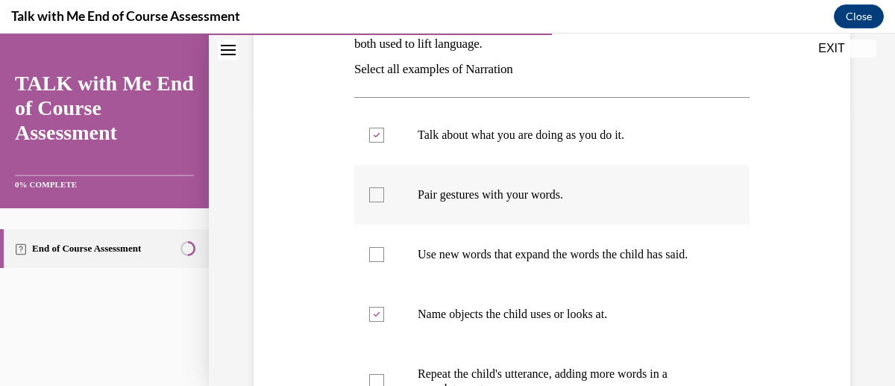
checkbox input "true"
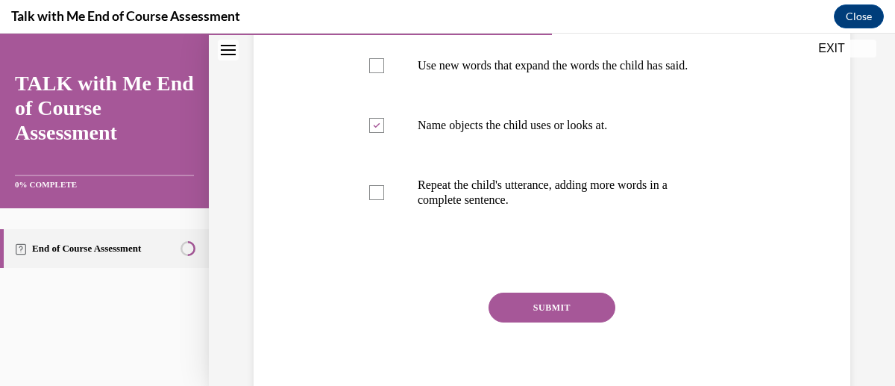
scroll to position [512, 0]
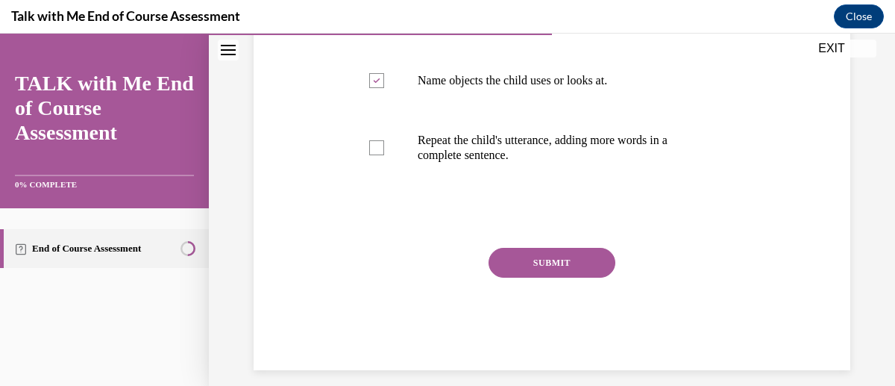
click at [545, 275] on button "SUBMIT" at bounding box center [552, 263] width 127 height 30
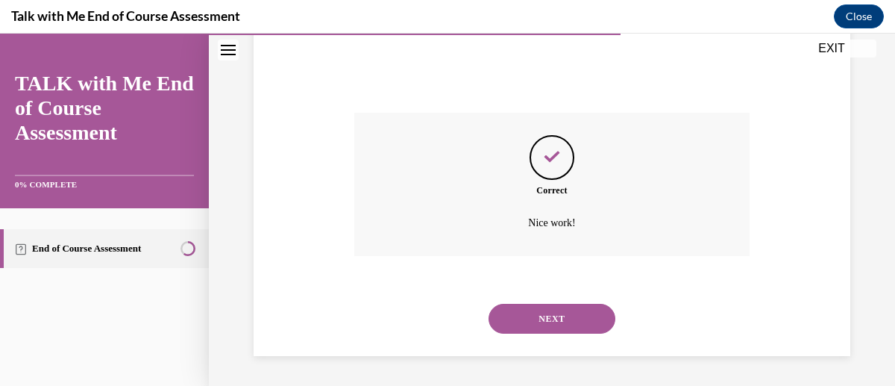
scroll to position [661, 0]
click at [561, 324] on button "NEXT" at bounding box center [552, 319] width 127 height 30
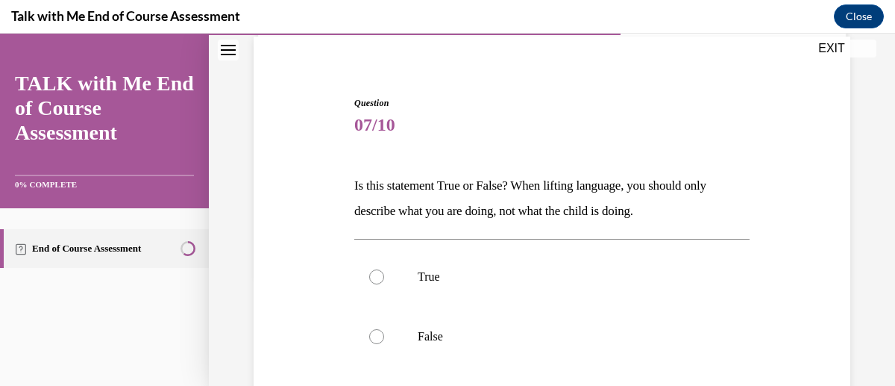
scroll to position [122, 0]
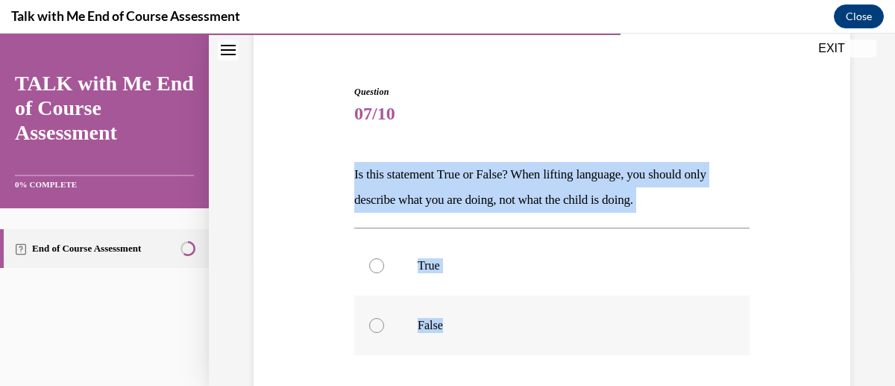
drag, startPoint x: 354, startPoint y: 168, endPoint x: 564, endPoint y: 321, distance: 260.1
click at [564, 321] on div "Question 07/10 Is this statement True or False? When lifting language, you shou…" at bounding box center [551, 312] width 395 height 455
copy div "Is this statement True or False? When lifting language, you should only describ…"
click at [380, 322] on div at bounding box center [376, 325] width 15 height 15
click at [380, 322] on input "False" at bounding box center [376, 325] width 15 height 15
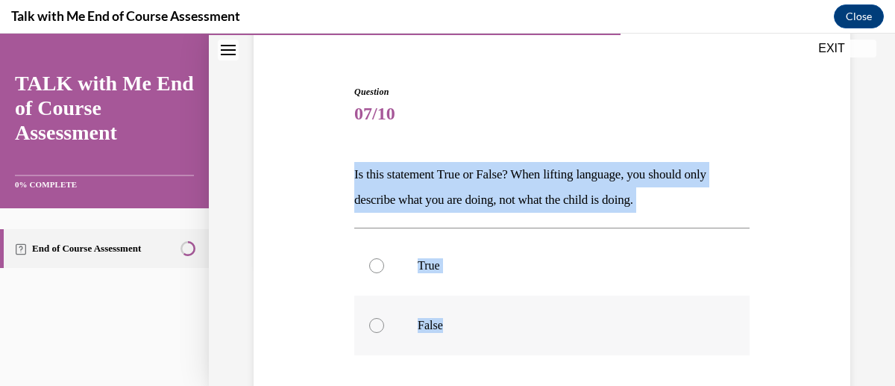
radio input "true"
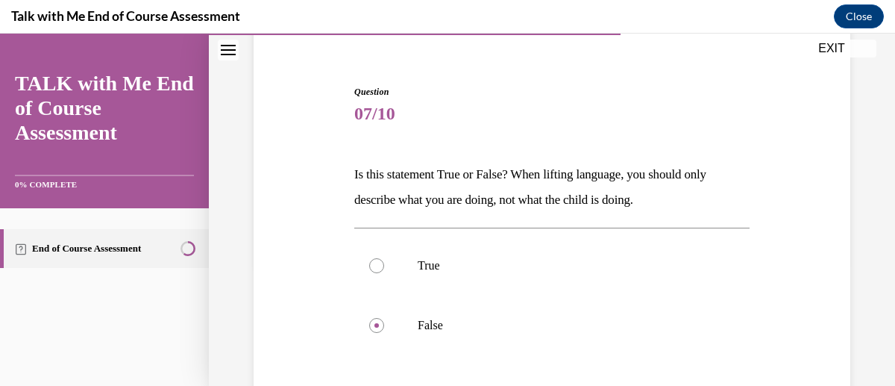
scroll to position [306, 0]
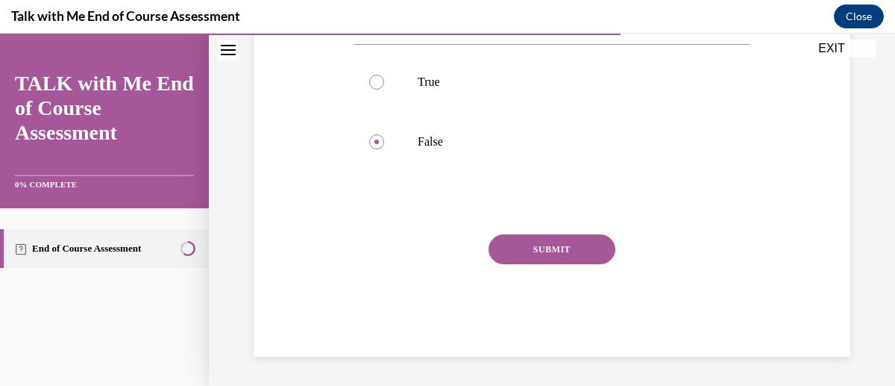
click at [564, 247] on button "SUBMIT" at bounding box center [552, 249] width 127 height 30
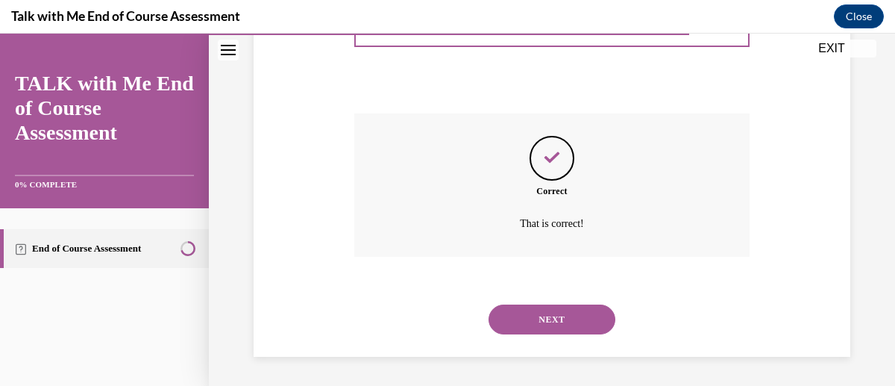
click at [495, 329] on button "NEXT" at bounding box center [552, 319] width 127 height 30
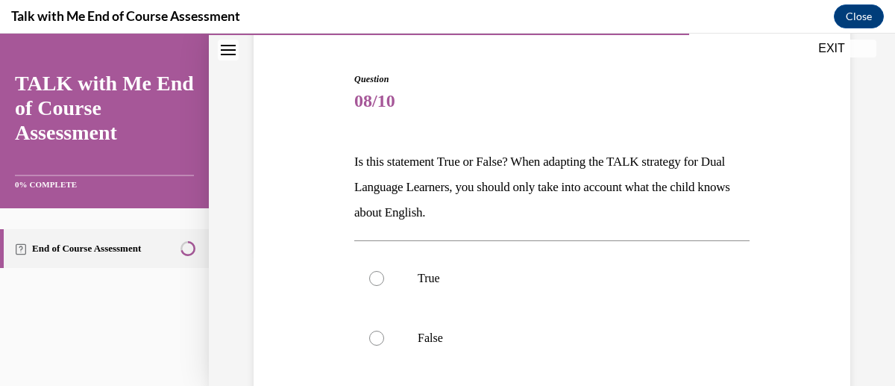
scroll to position [133, 0]
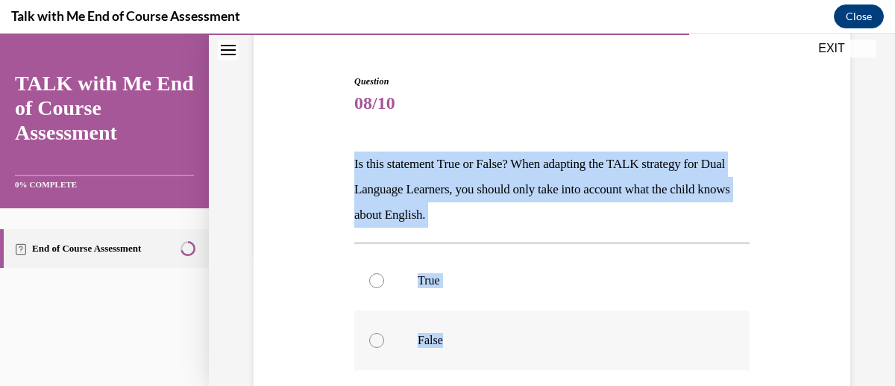
drag, startPoint x: 346, startPoint y: 156, endPoint x: 474, endPoint y: 349, distance: 231.9
click at [474, 349] on div "Question 08/10 Is this statement True or False? When adapting the TALK strategy…" at bounding box center [552, 292] width 604 height 525
copy div "Is this statement True or False? When adapting the TALK strategy for Dual Langu…"
click at [374, 339] on div at bounding box center [376, 340] width 15 height 15
click at [374, 339] on input "False" at bounding box center [376, 340] width 15 height 15
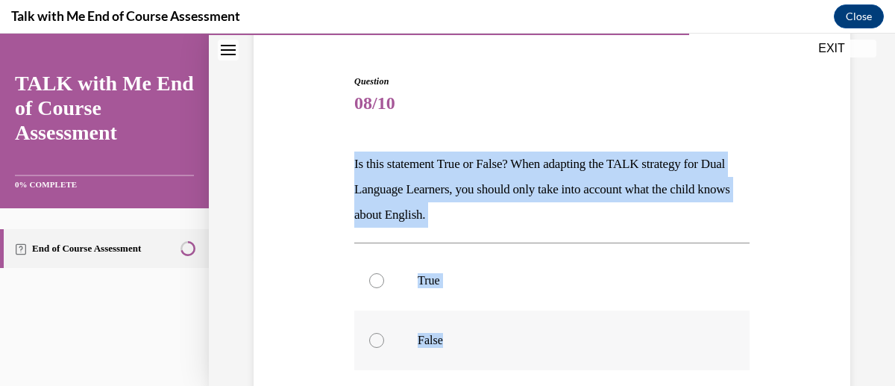
radio input "true"
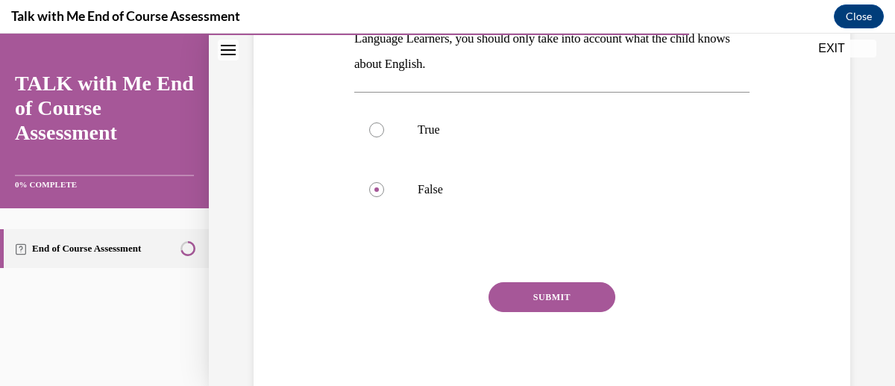
scroll to position [328, 0]
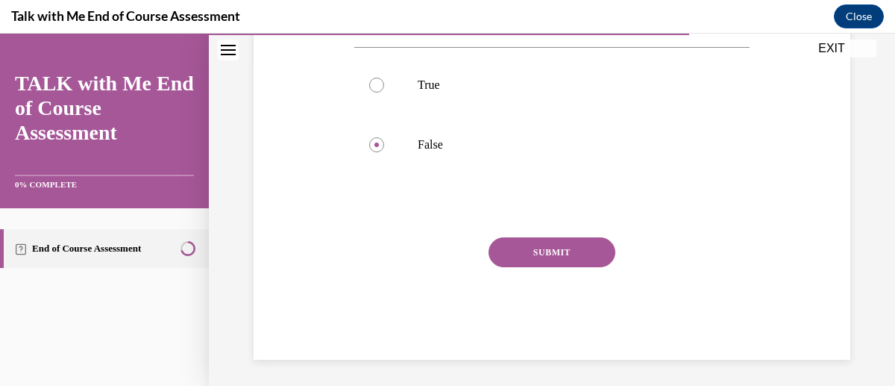
click at [567, 257] on button "SUBMIT" at bounding box center [552, 252] width 127 height 30
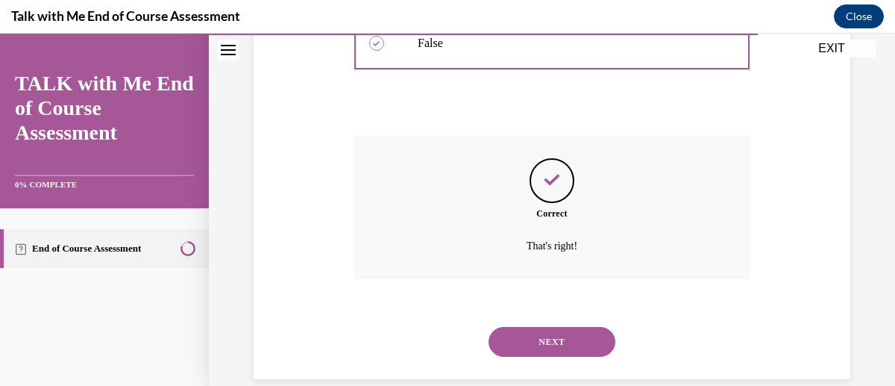
scroll to position [452, 0]
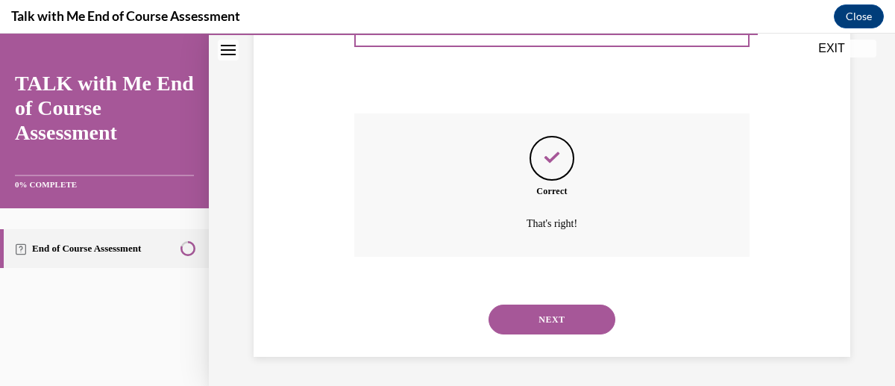
click at [551, 324] on button "NEXT" at bounding box center [552, 319] width 127 height 30
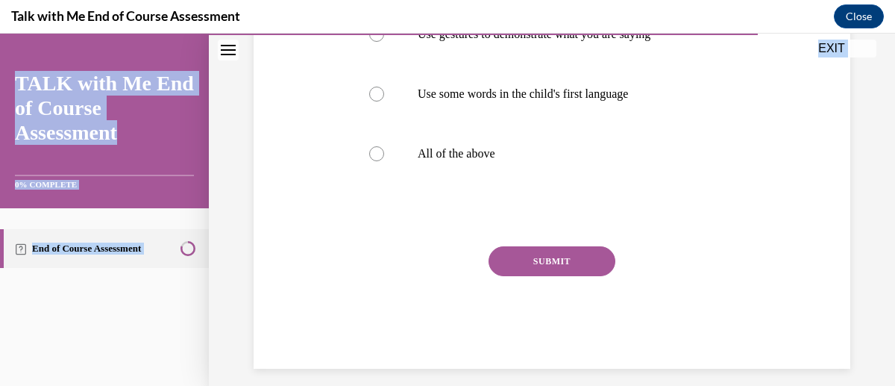
scroll to position [425, 0]
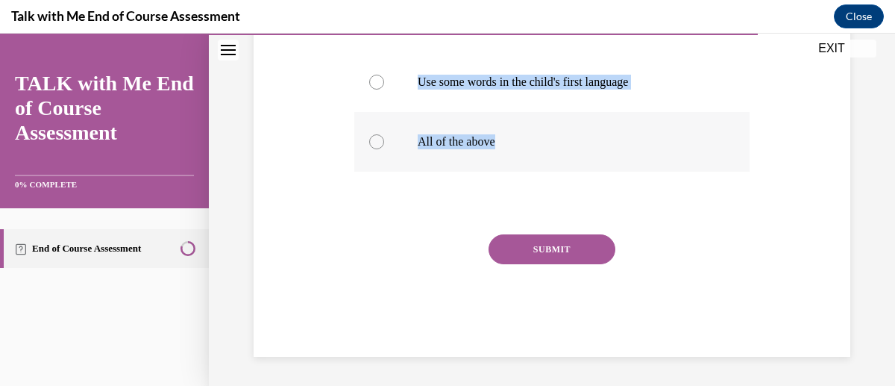
drag, startPoint x: 352, startPoint y: 275, endPoint x: 656, endPoint y: 150, distance: 329.1
click at [656, 150] on div "Question 09/10 Which of these would be helpful in modifying the Tuning In eleme…" at bounding box center [551, 69] width 395 height 574
copy div "Which of these would be helpful in modifying the Tuning In element of TALK when…"
click at [374, 141] on div at bounding box center [376, 141] width 15 height 15
click at [374, 141] on input "All of the above" at bounding box center [376, 141] width 15 height 15
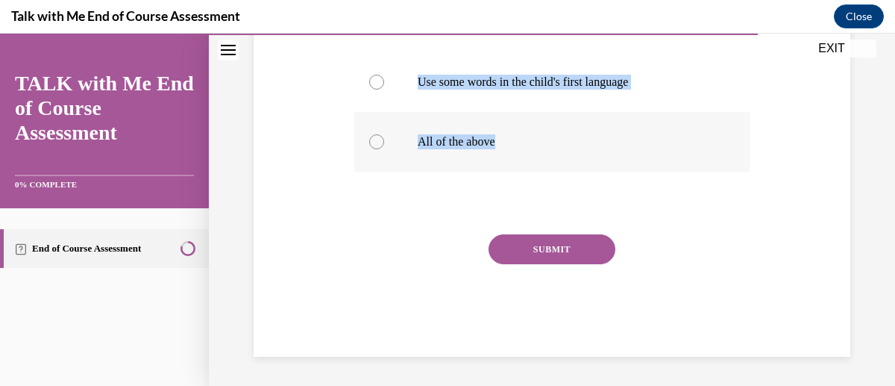
radio input "true"
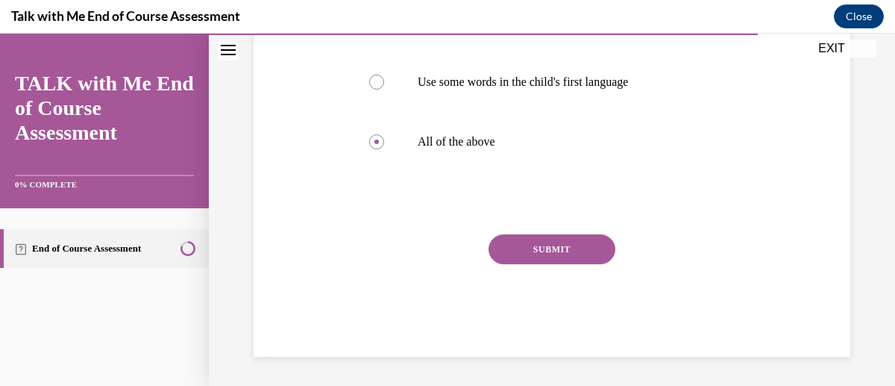
click at [553, 253] on button "SUBMIT" at bounding box center [552, 249] width 127 height 30
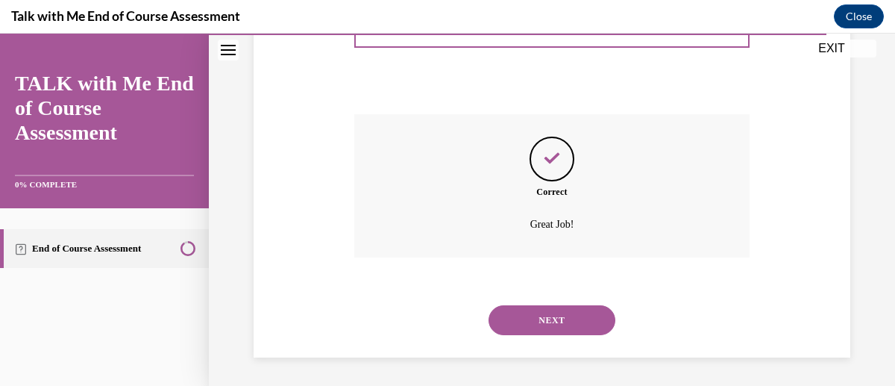
scroll to position [546, 0]
click at [562, 330] on button "NEXT" at bounding box center [552, 319] width 127 height 30
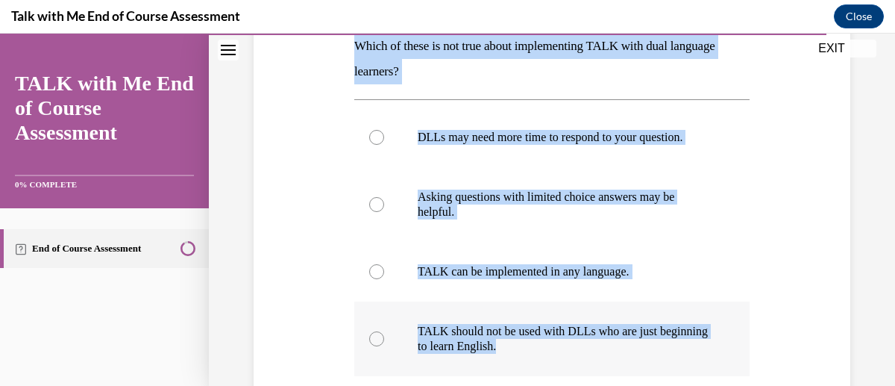
scroll to position [258, 0]
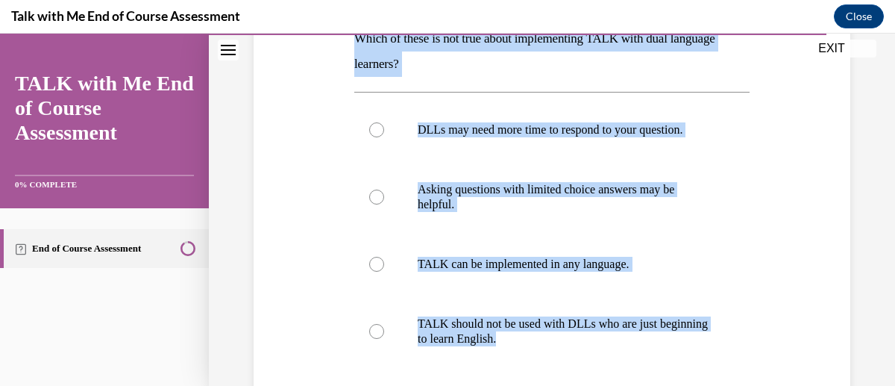
drag, startPoint x: 355, startPoint y: 158, endPoint x: 759, endPoint y: 357, distance: 450.7
click at [759, 357] on div "Question 10/10 Which of these is not true about implementing TALK with dual lan…" at bounding box center [552, 229] width 604 height 649
copy div "Which of these is not true about implementing TALK with dual language learners?…"
click at [759, 357] on div "Question 10/10 Which of these is not true about implementing TALK with dual lan…" at bounding box center [552, 229] width 604 height 649
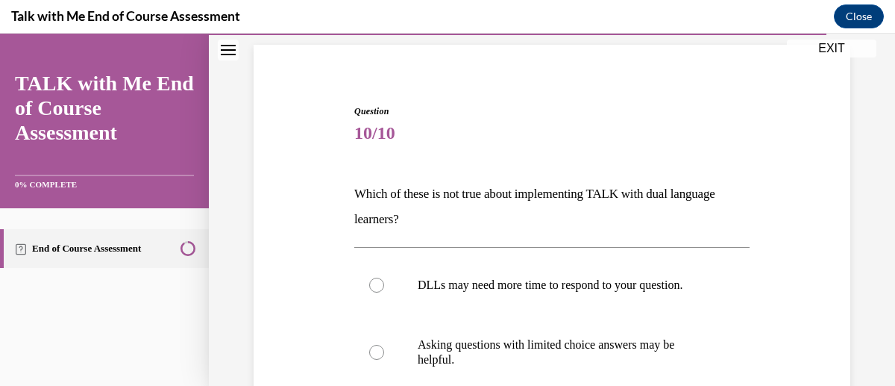
scroll to position [0, 0]
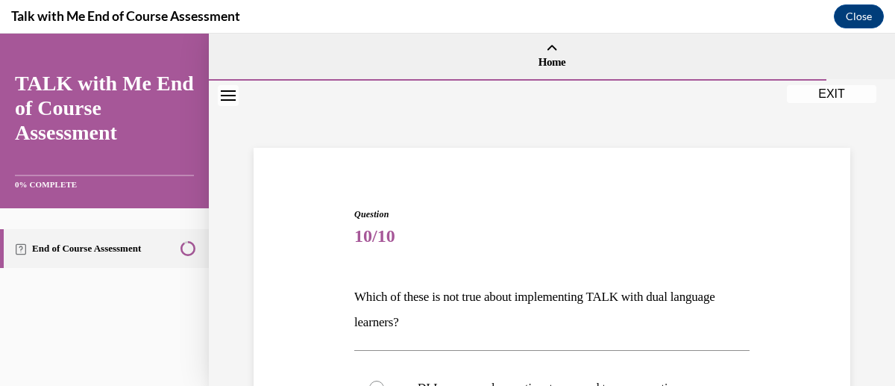
drag, startPoint x: 890, startPoint y: 249, endPoint x: 874, endPoint y: 64, distance: 185.7
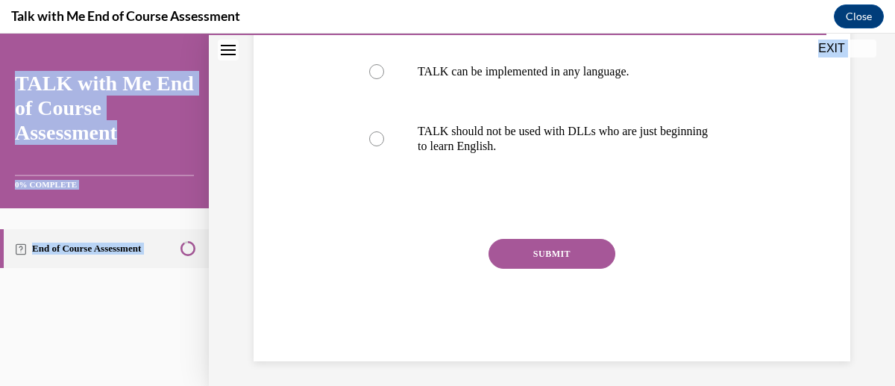
scroll to position [470, 0]
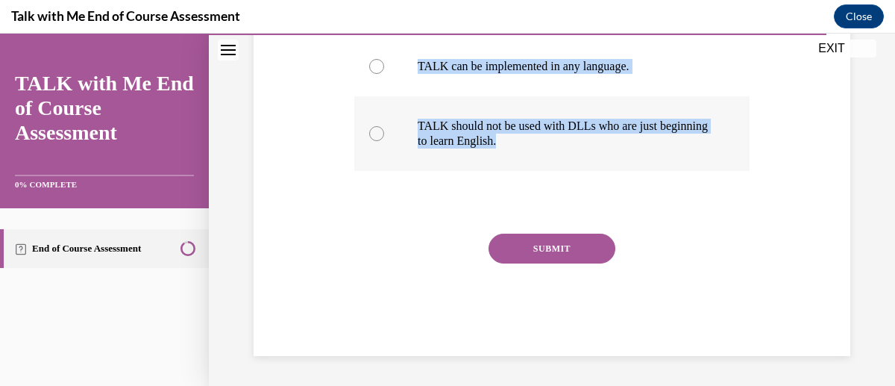
drag, startPoint x: 338, startPoint y: 108, endPoint x: 711, endPoint y: 159, distance: 376.4
click at [711, 159] on div "Question 10/10 Which of these is not true about implementing TALK with dual lan…" at bounding box center [552, 31] width 604 height 649
click at [721, 164] on label "TALK should not be used with DLLs who are just beginning to learn English." at bounding box center [551, 133] width 395 height 75
click at [384, 141] on input "TALK should not be used with DLLs who are just beginning to learn English." at bounding box center [376, 133] width 15 height 15
radio input "true"
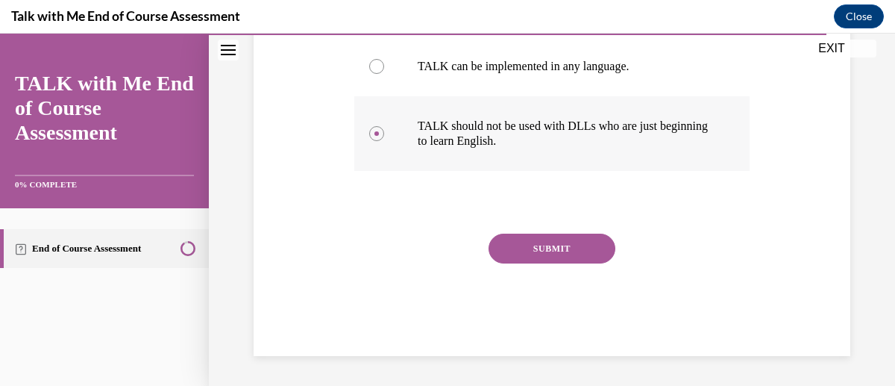
click at [374, 135] on circle at bounding box center [376, 133] width 4 height 4
click at [373, 135] on input "TALK should not be used with DLLs who are just beginning to learn English." at bounding box center [376, 133] width 15 height 15
click at [525, 245] on button "SUBMIT" at bounding box center [552, 248] width 127 height 30
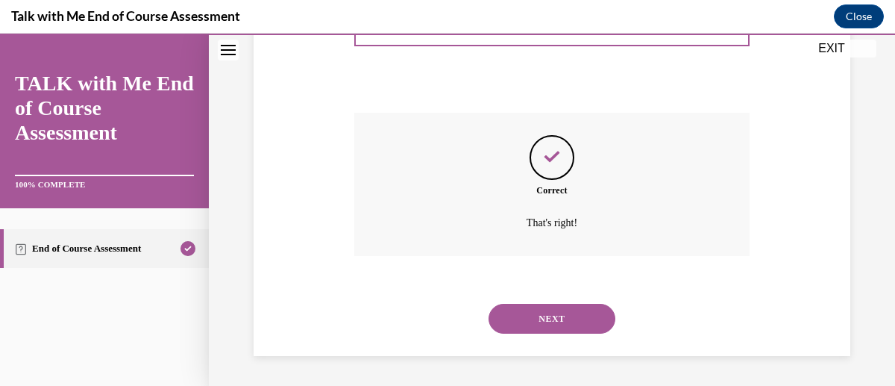
scroll to position [591, 0]
click at [540, 316] on button "NEXT" at bounding box center [552, 319] width 127 height 30
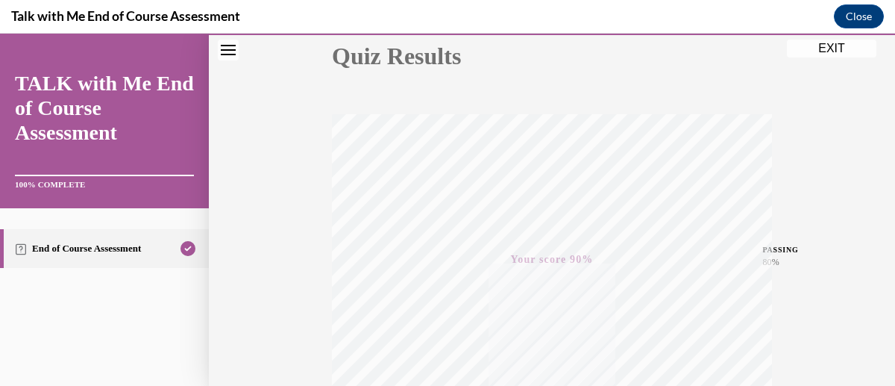
scroll to position [0, 0]
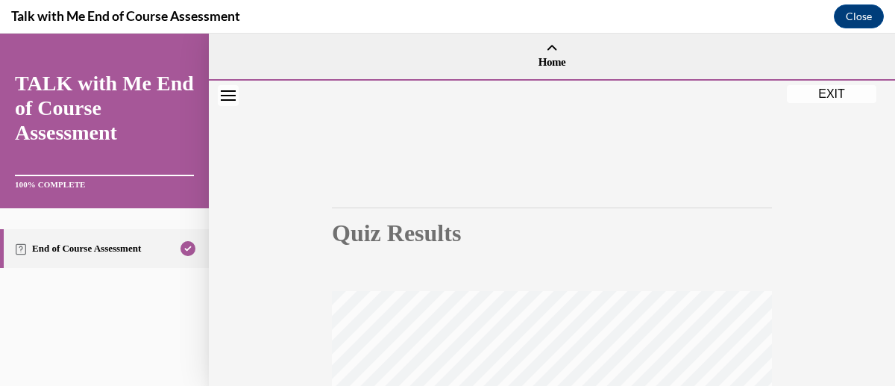
click at [832, 86] on button "EXIT" at bounding box center [832, 94] width 90 height 18
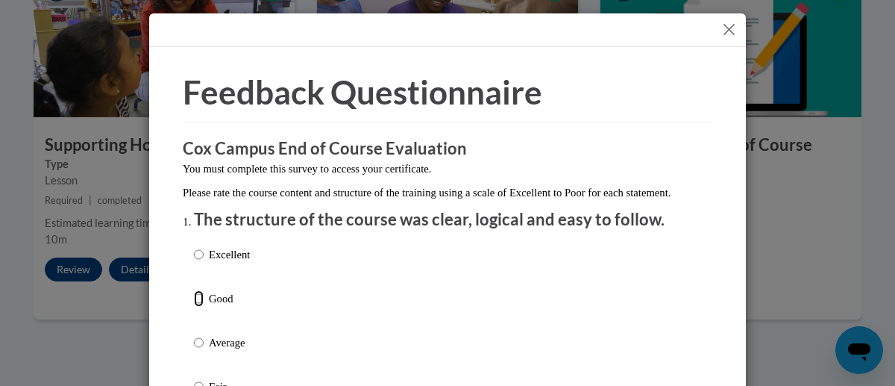
click at [194, 307] on input "Good" at bounding box center [199, 298] width 10 height 16
radio input "true"
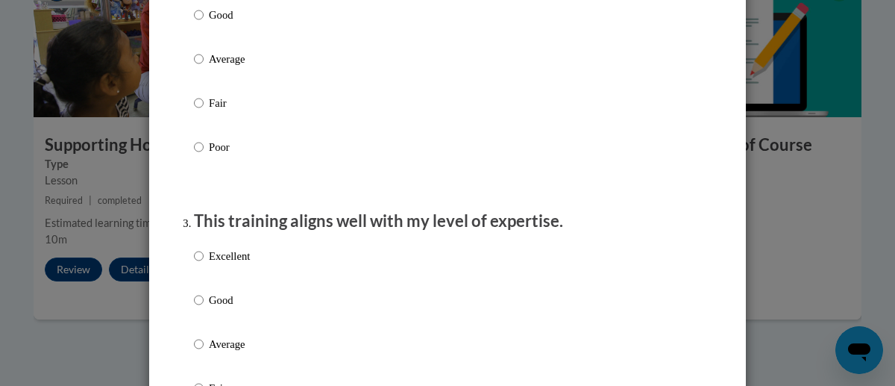
scroll to position [668, 0]
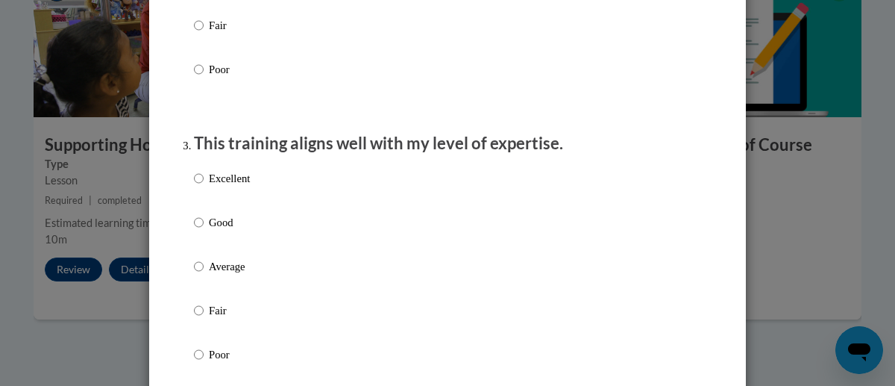
radio input "true"
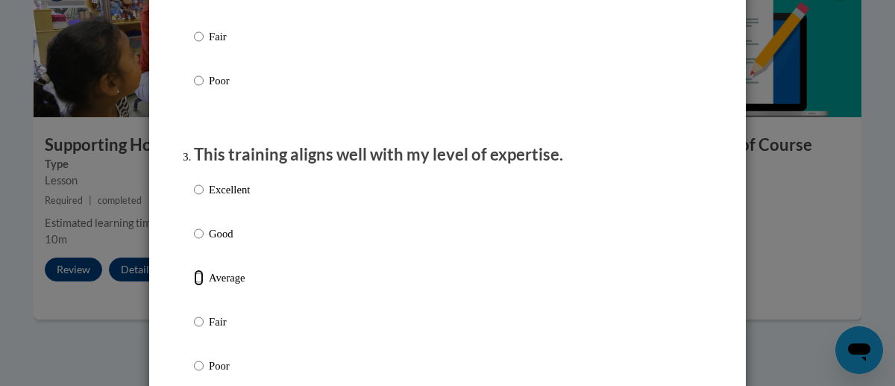
click at [194, 286] on input "Average" at bounding box center [199, 277] width 10 height 16
radio input "true"
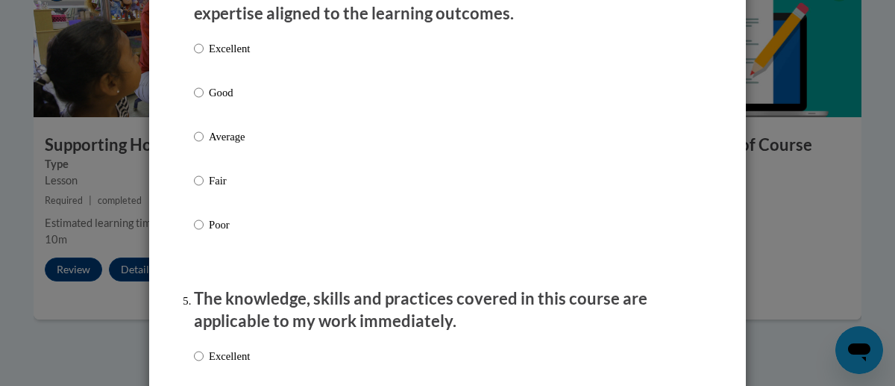
scroll to position [1261, 0]
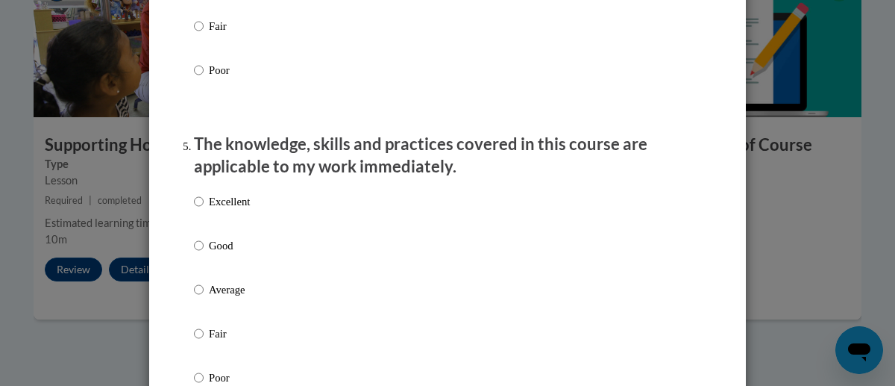
radio input "true"
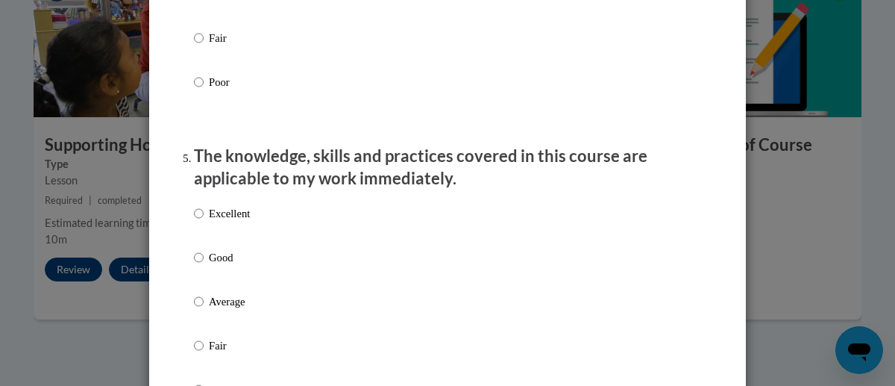
click at [185, 271] on ol "The structure of the course was clear, logical and easy to follow. Excellent Go…" at bounding box center [448, 376] width 530 height 2835
click at [194, 266] on input "Good" at bounding box center [199, 257] width 10 height 16
radio input "true"
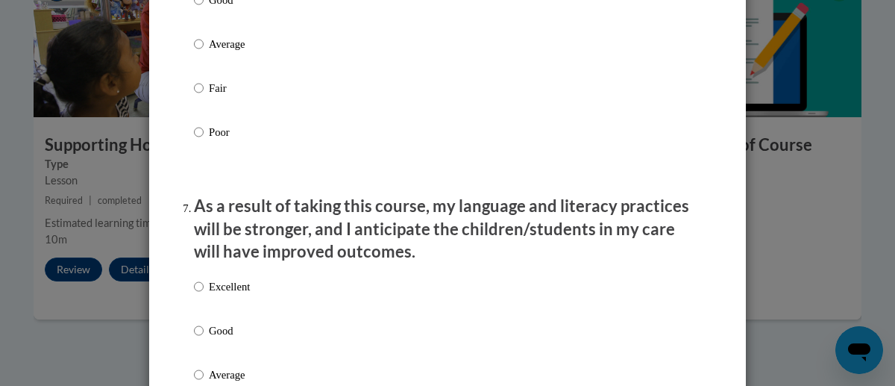
scroll to position [1694, 0]
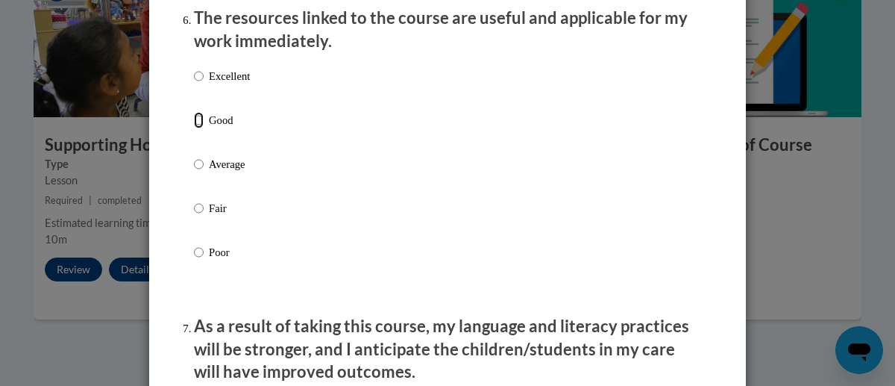
click at [194, 128] on input "Good" at bounding box center [199, 120] width 10 height 16
radio input "true"
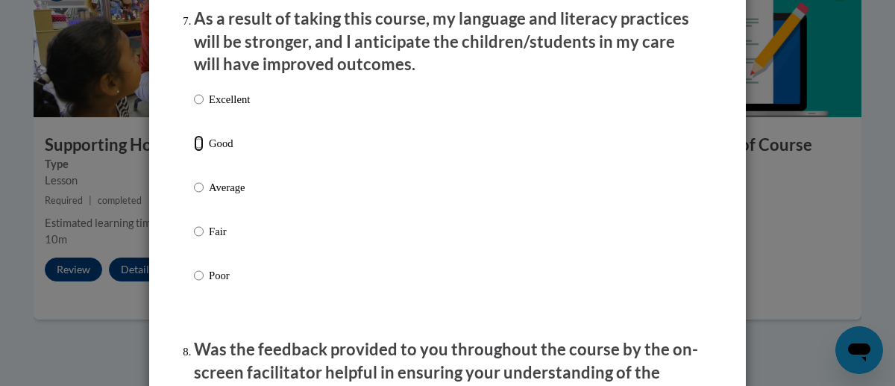
click at [194, 151] on input "Good" at bounding box center [199, 143] width 10 height 16
radio input "true"
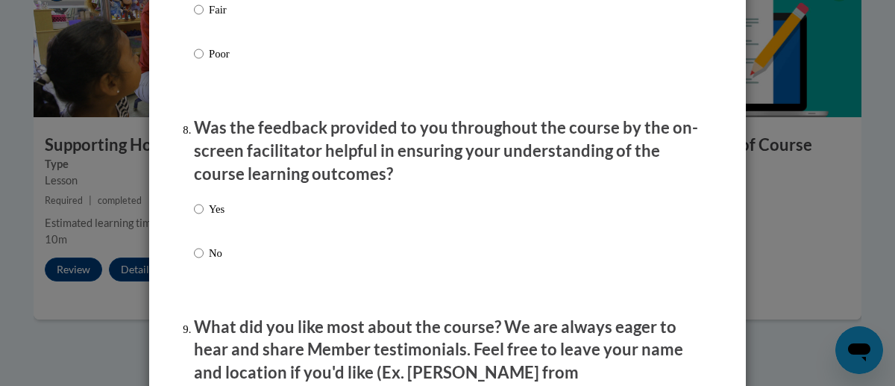
scroll to position [2287, 0]
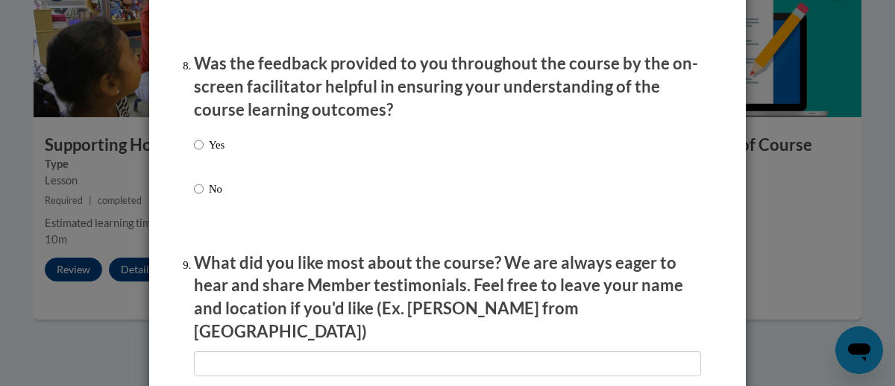
click at [200, 155] on label "Yes" at bounding box center [209, 157] width 31 height 40
click at [200, 153] on input "Yes" at bounding box center [199, 145] width 10 height 16
radio input "true"
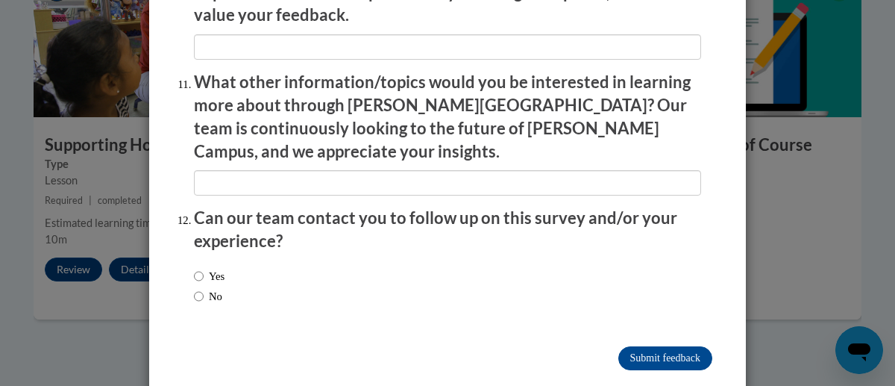
click at [200, 288] on label "No" at bounding box center [208, 296] width 28 height 16
click at [200, 288] on input "No" at bounding box center [199, 296] width 10 height 16
radio input "true"
click at [640, 346] on input "Submit feedback" at bounding box center [665, 358] width 94 height 24
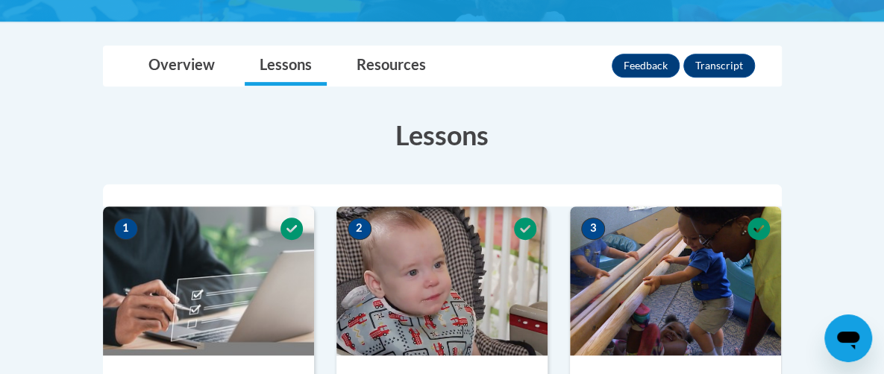
scroll to position [313, 0]
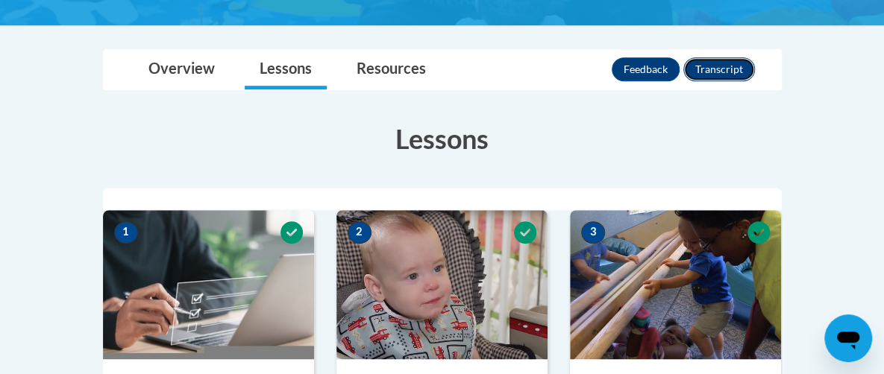
click at [755, 68] on button "Transcript" at bounding box center [719, 69] width 72 height 24
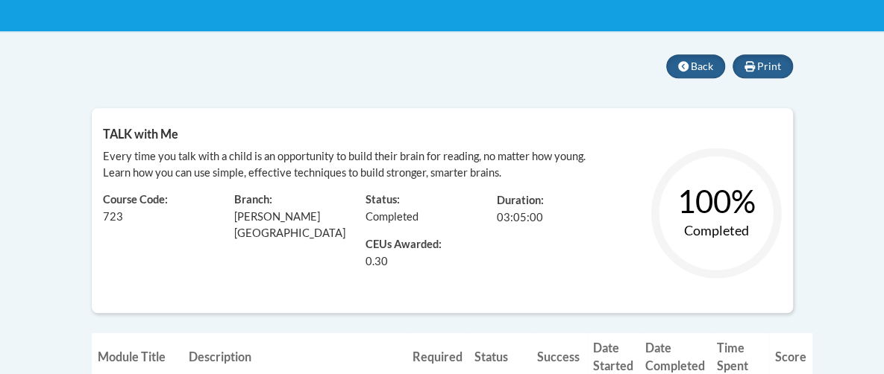
drag, startPoint x: 884, startPoint y: 48, endPoint x: 892, endPoint y: 93, distance: 45.5
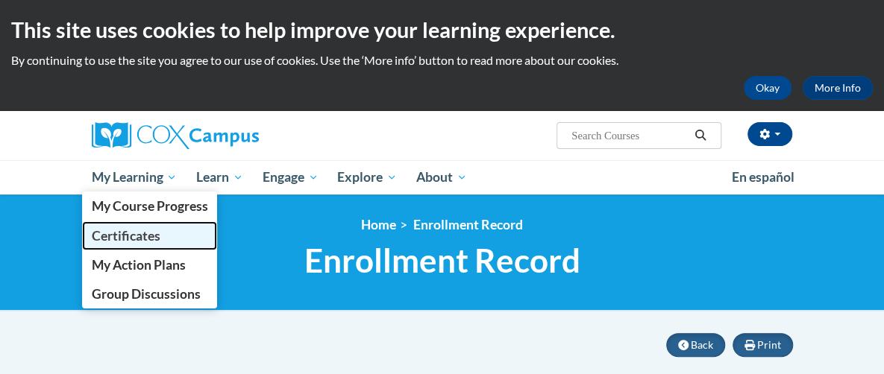
click at [85, 244] on link "Certificates" at bounding box center [150, 236] width 136 height 29
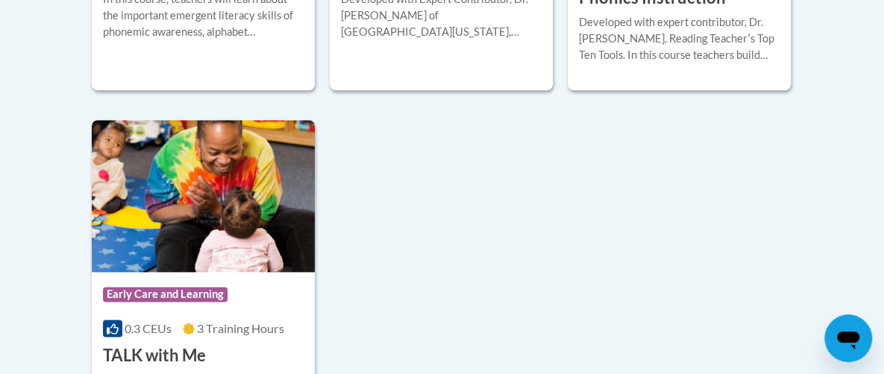
scroll to position [758, 0]
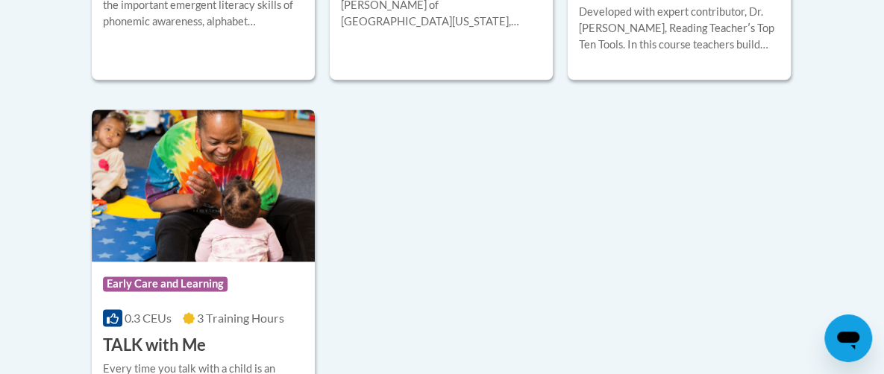
click at [122, 314] on div "Course Category: Early Care and Learning 0.3 CEUs 3 Training Hours COURSE TALK …" at bounding box center [203, 309] width 223 height 95
